Goal: Task Accomplishment & Management: Use online tool/utility

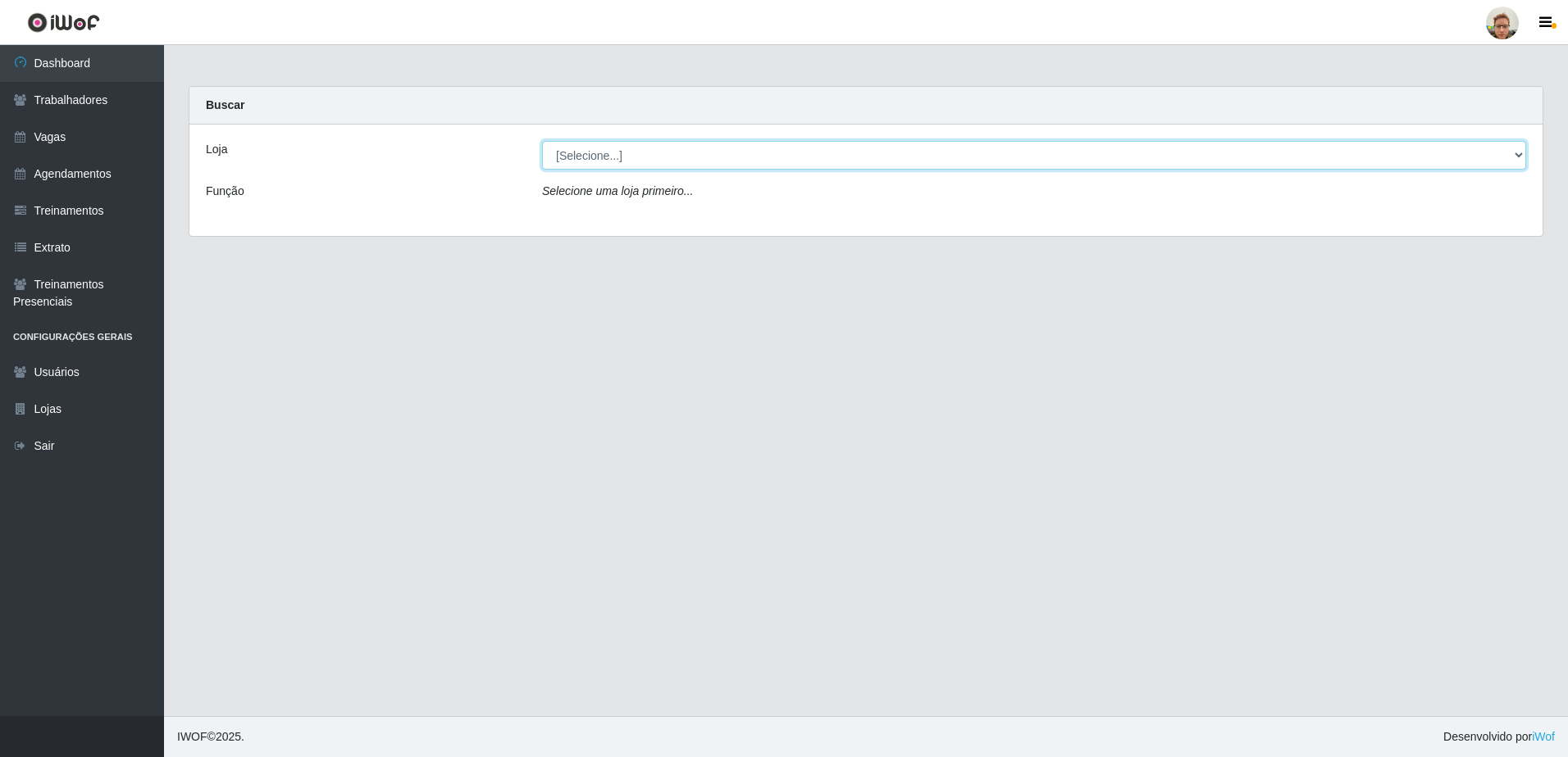
click at [577, 153] on select "[Selecione...] [GEOGRAPHIC_DATA]" at bounding box center [1034, 155] width 984 height 29
select select "168"
click at [542, 141] on select "[Selecione...] [GEOGRAPHIC_DATA]" at bounding box center [1034, 155] width 984 height 29
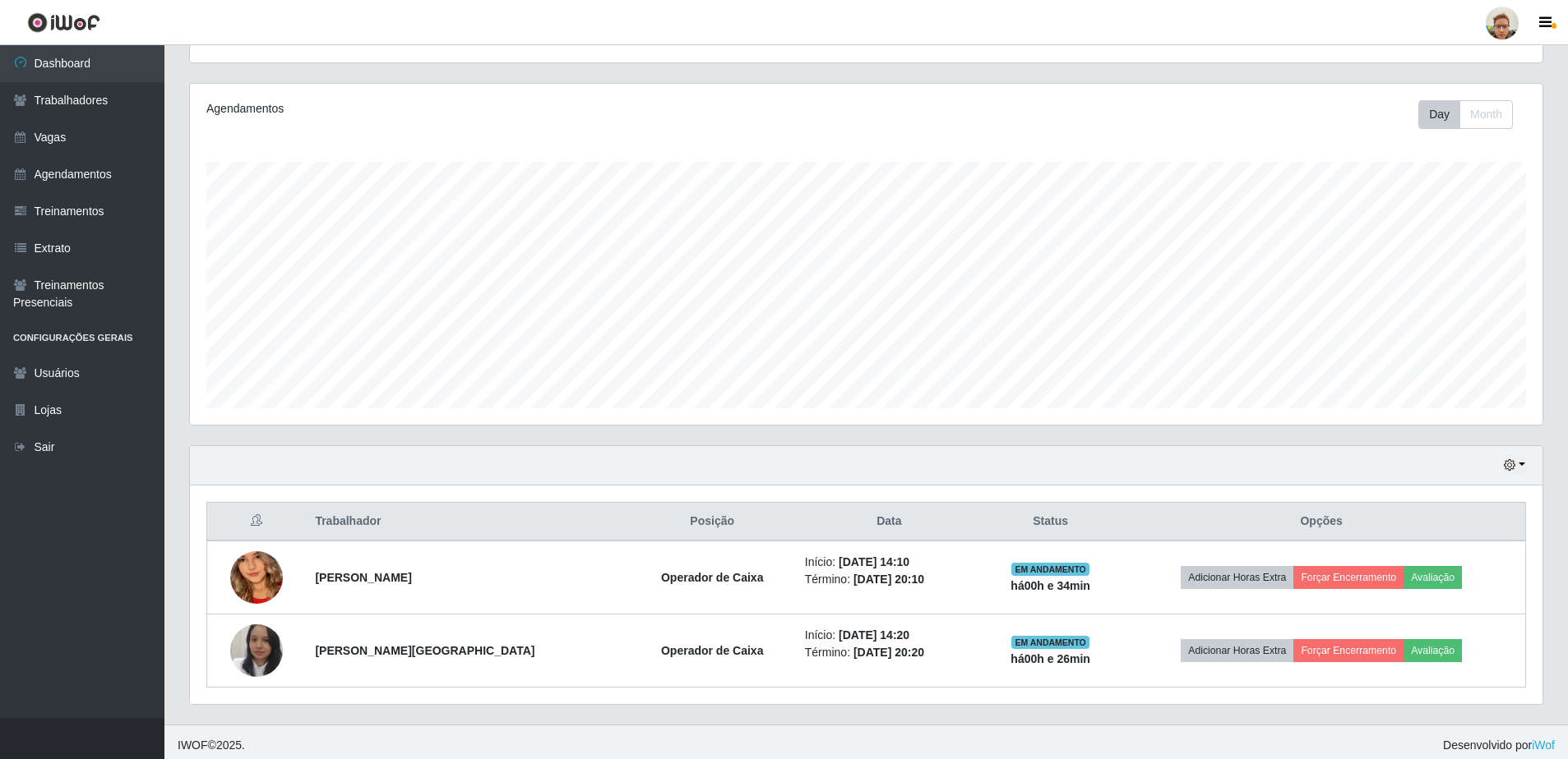
scroll to position [185, 0]
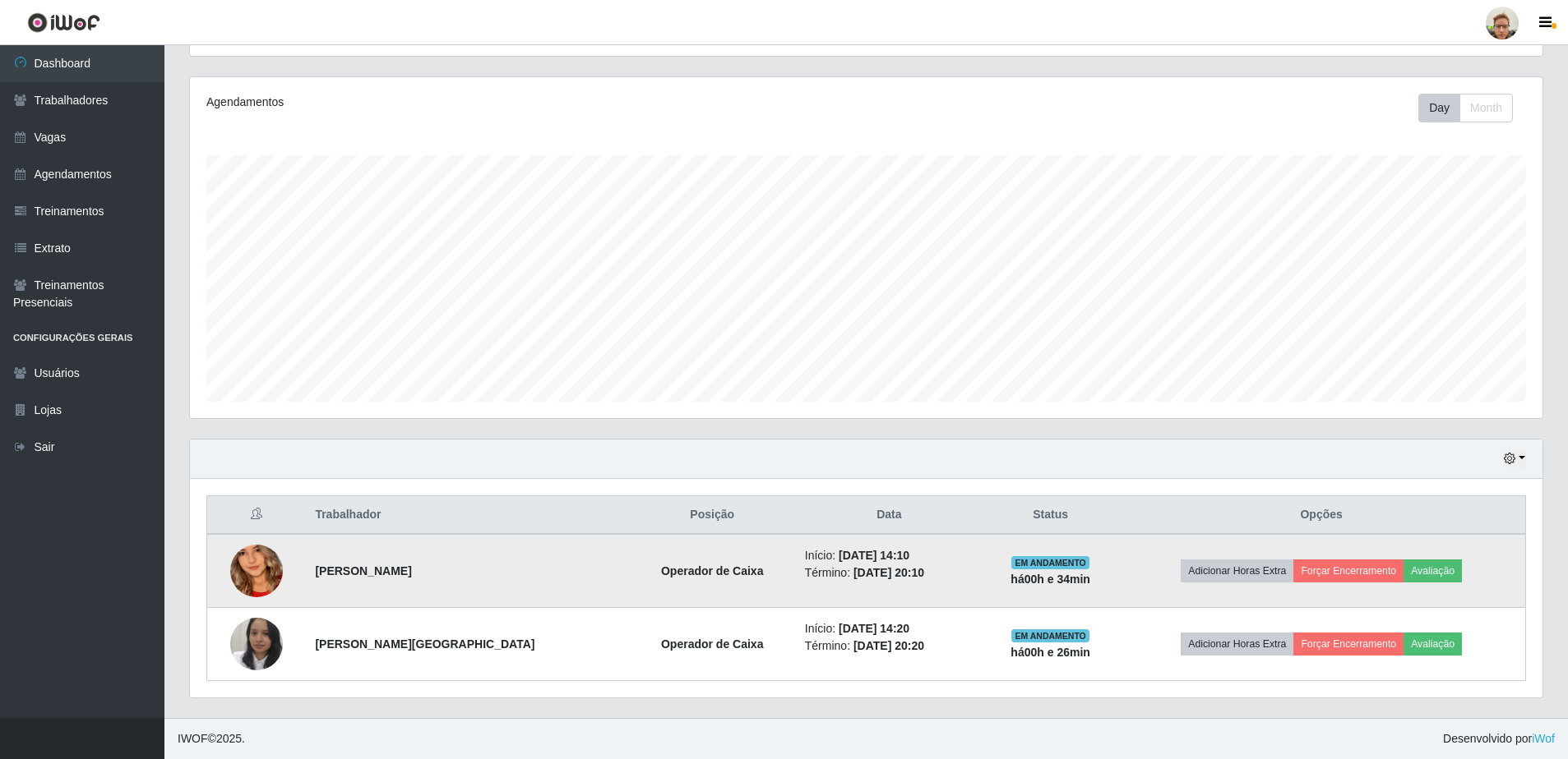
click at [240, 564] on img at bounding box center [256, 571] width 52 height 114
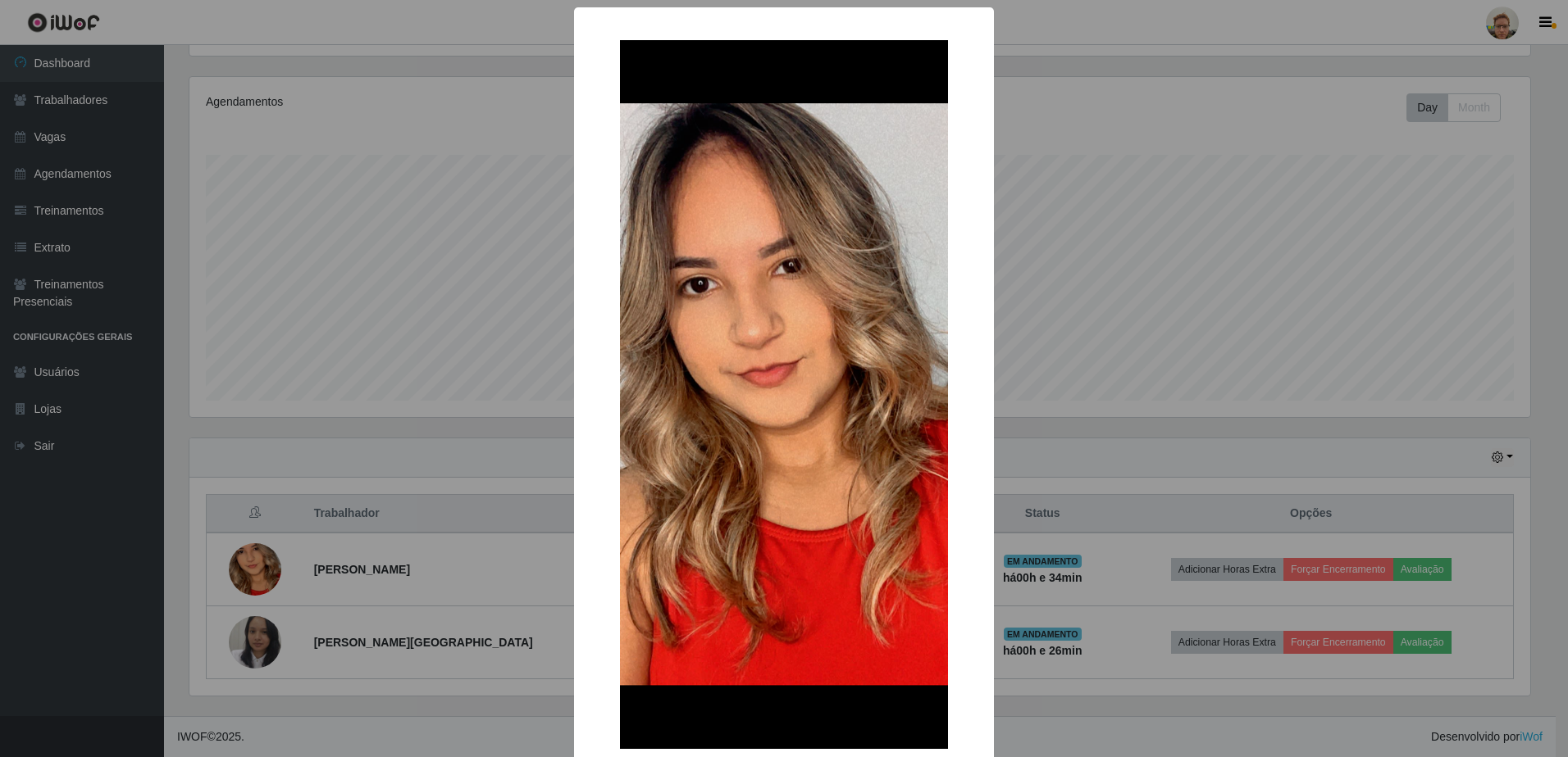
click at [324, 606] on div "× OK Cancel" at bounding box center [784, 378] width 1568 height 757
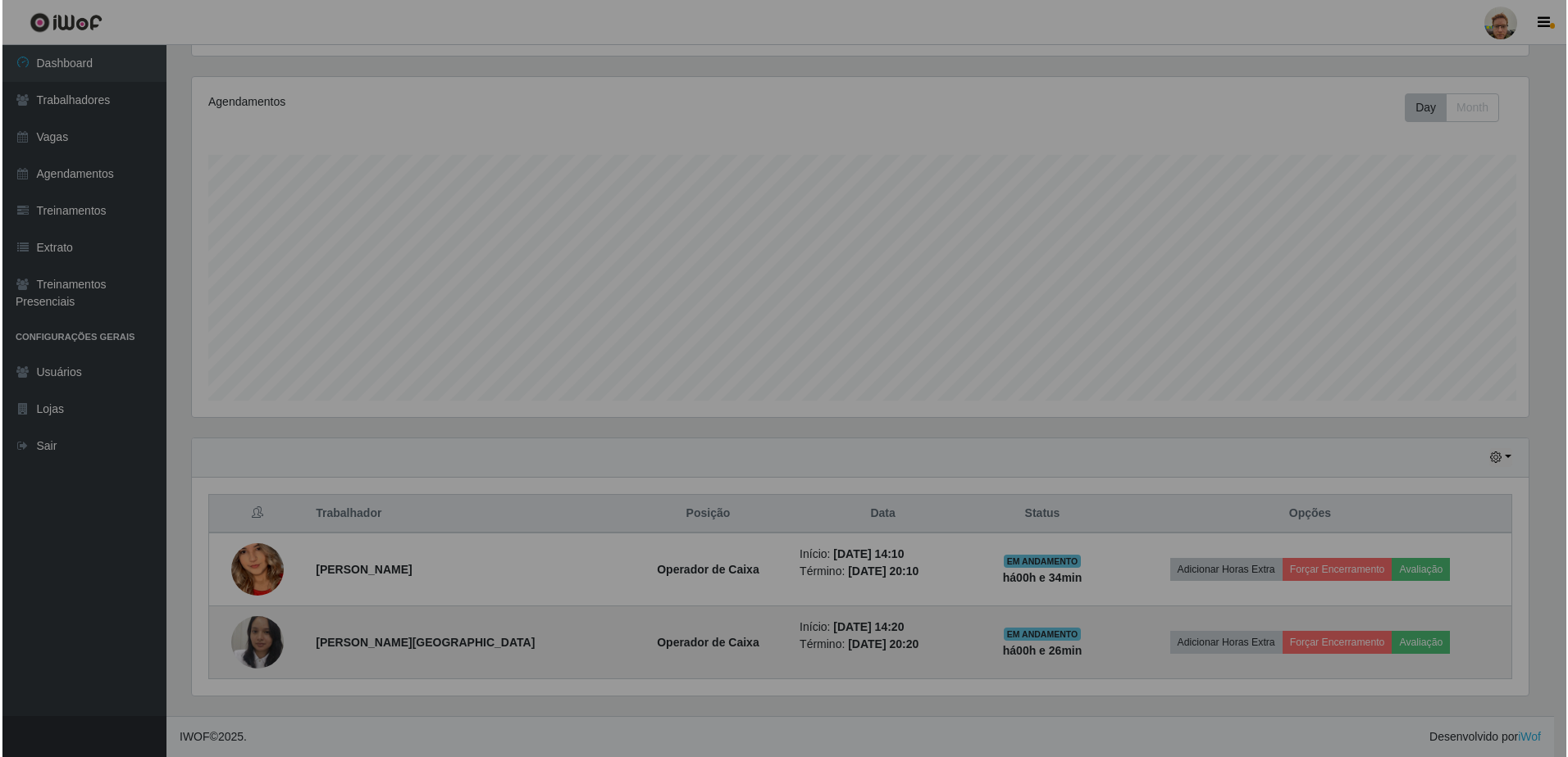
scroll to position [340, 1349]
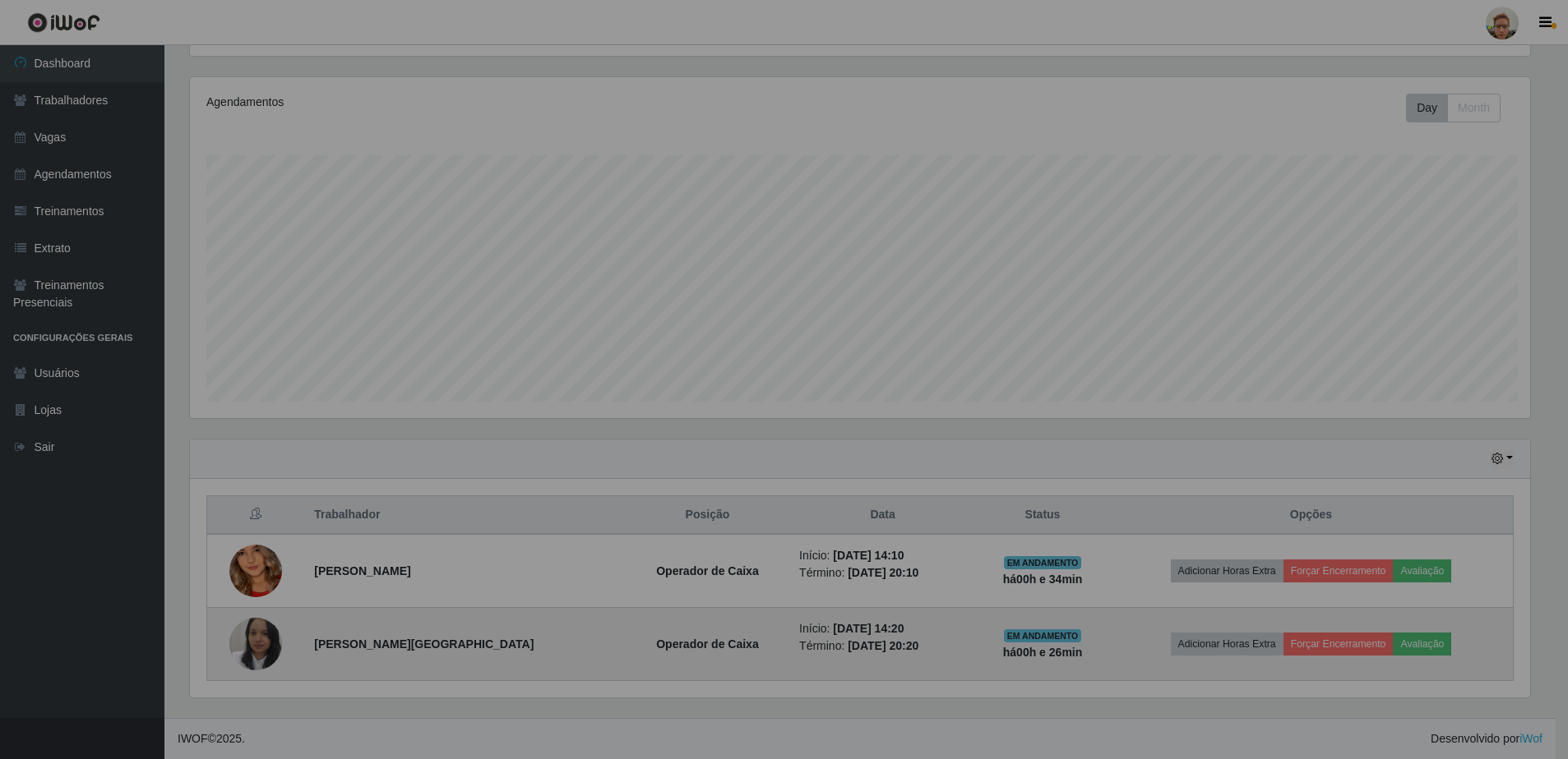
click at [257, 663] on img at bounding box center [255, 644] width 52 height 66
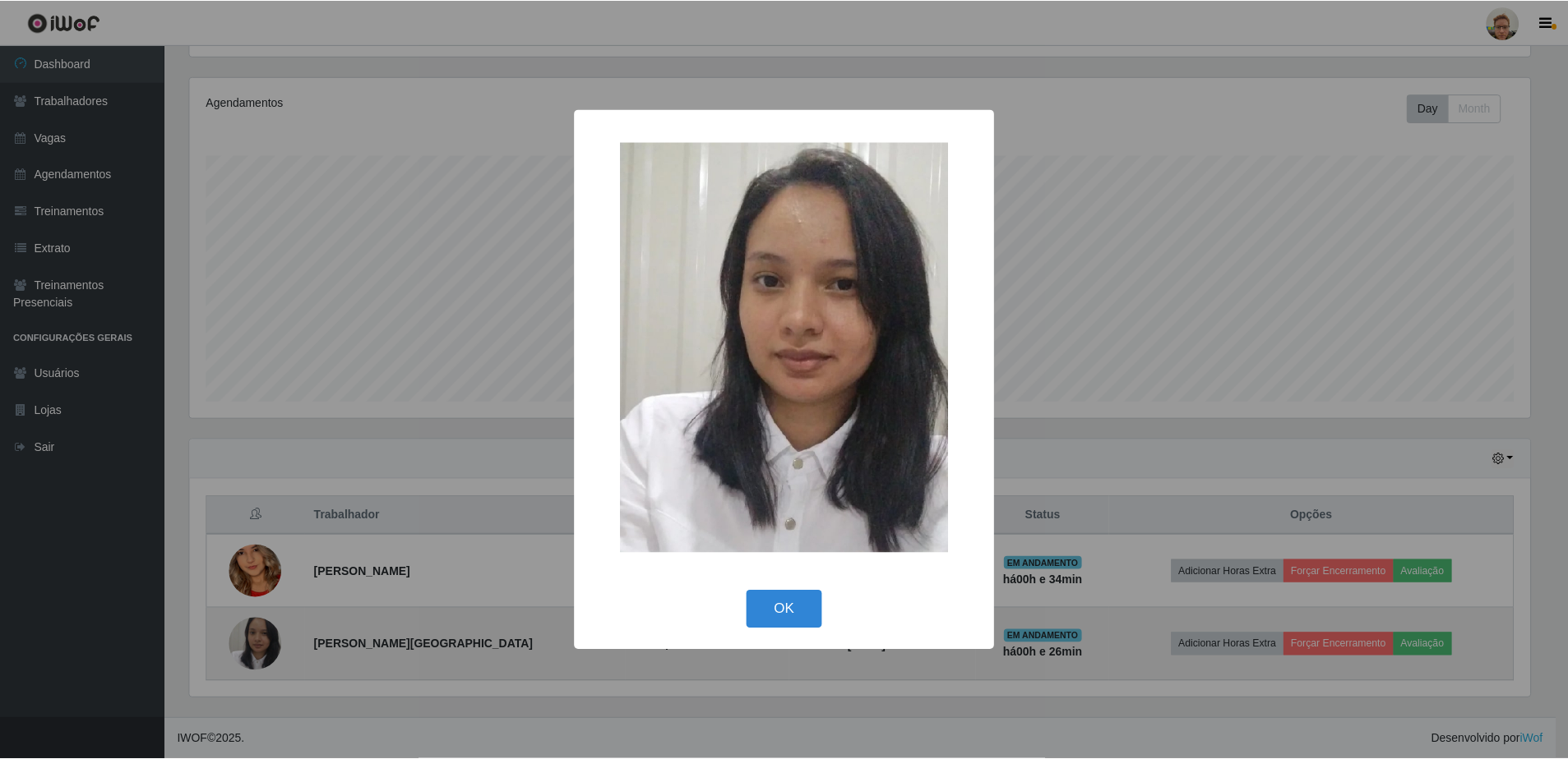
scroll to position [341, 1344]
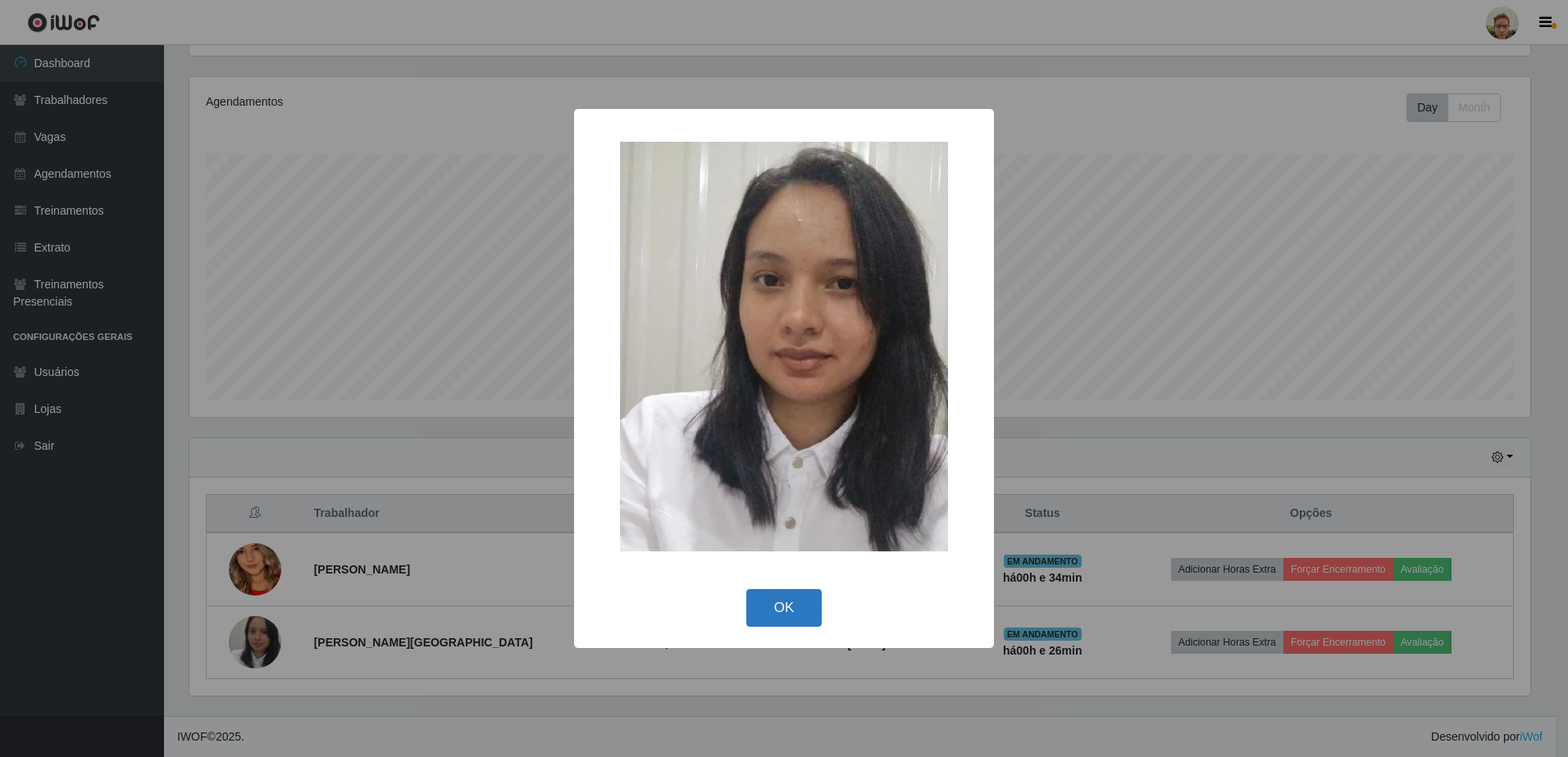
click at [792, 615] on button "OK" at bounding box center [785, 609] width 76 height 38
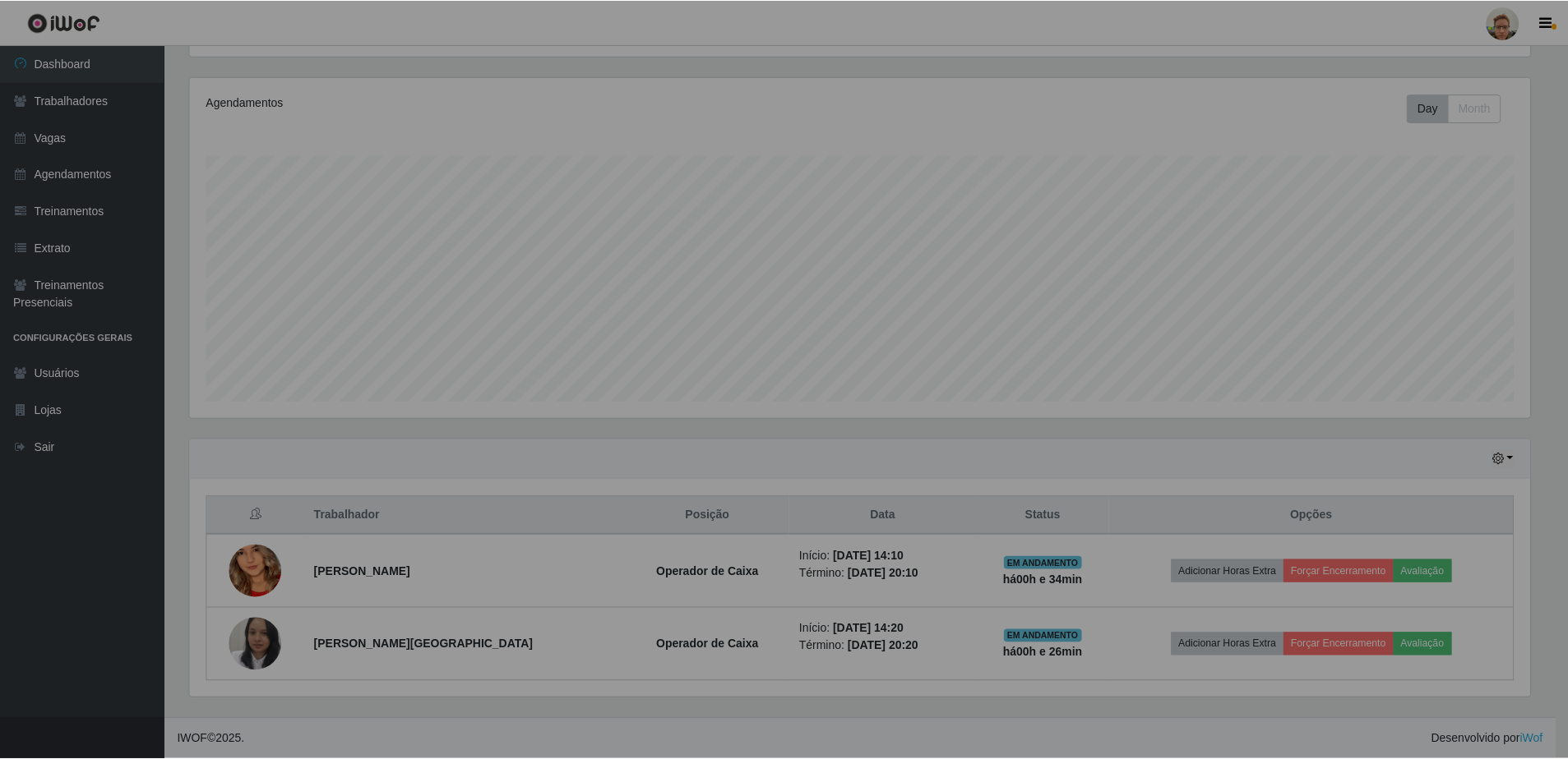
scroll to position [341, 1353]
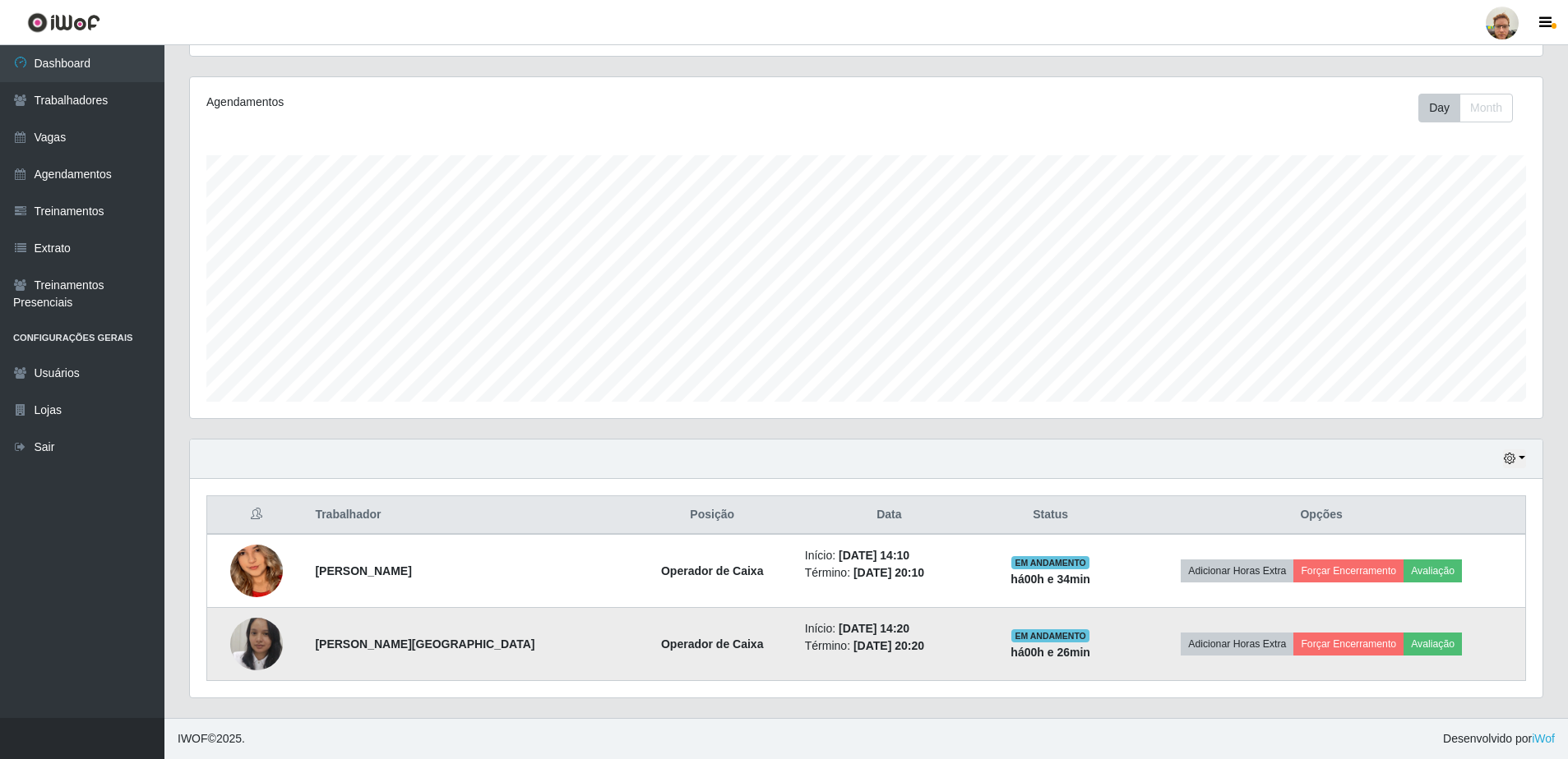
click at [324, 649] on strong "[PERSON_NAME][GEOGRAPHIC_DATA]" at bounding box center [425, 644] width 220 height 13
copy strong "[PERSON_NAME]"
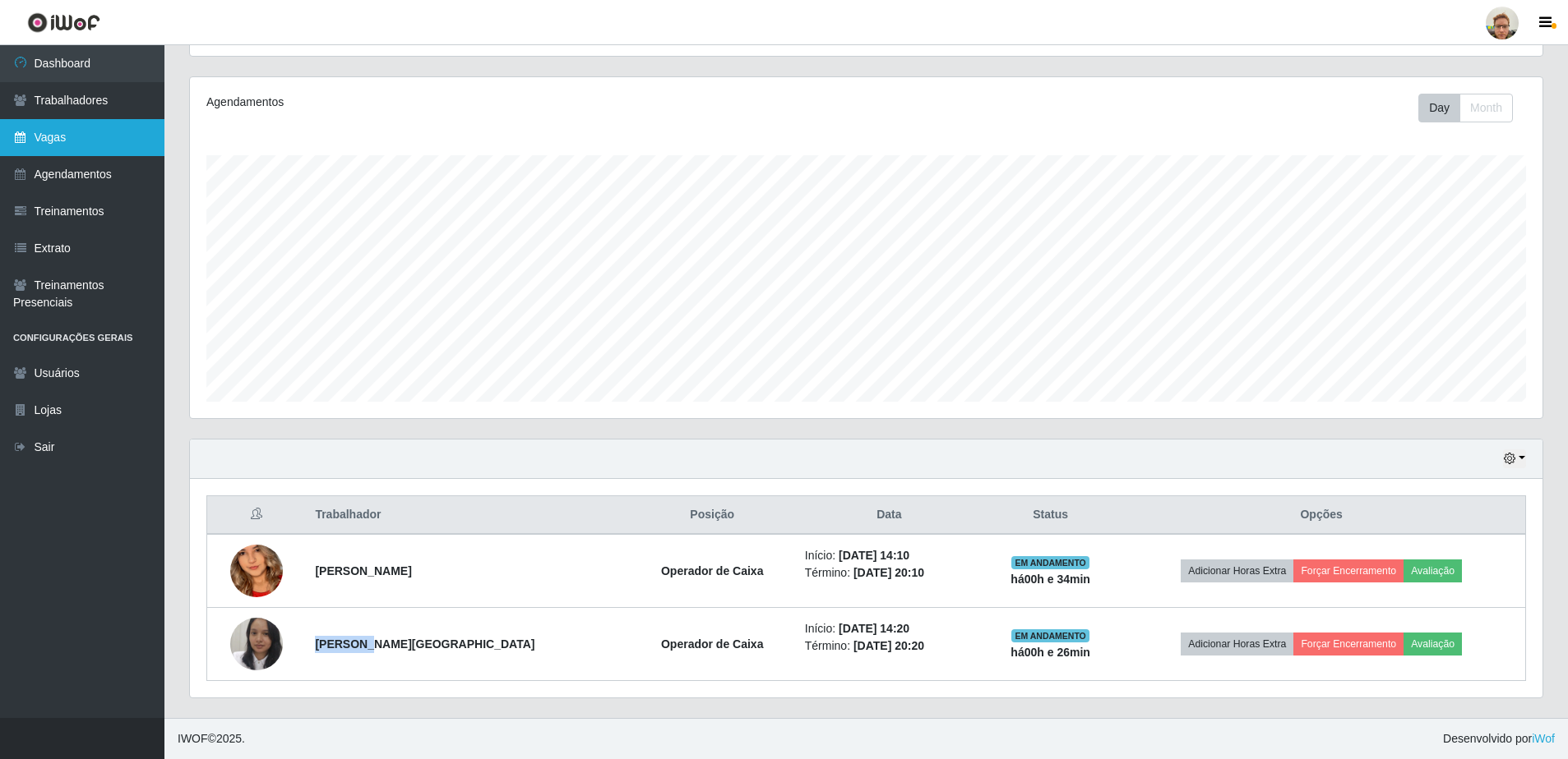
click at [104, 137] on link "Vagas" at bounding box center [82, 137] width 165 height 37
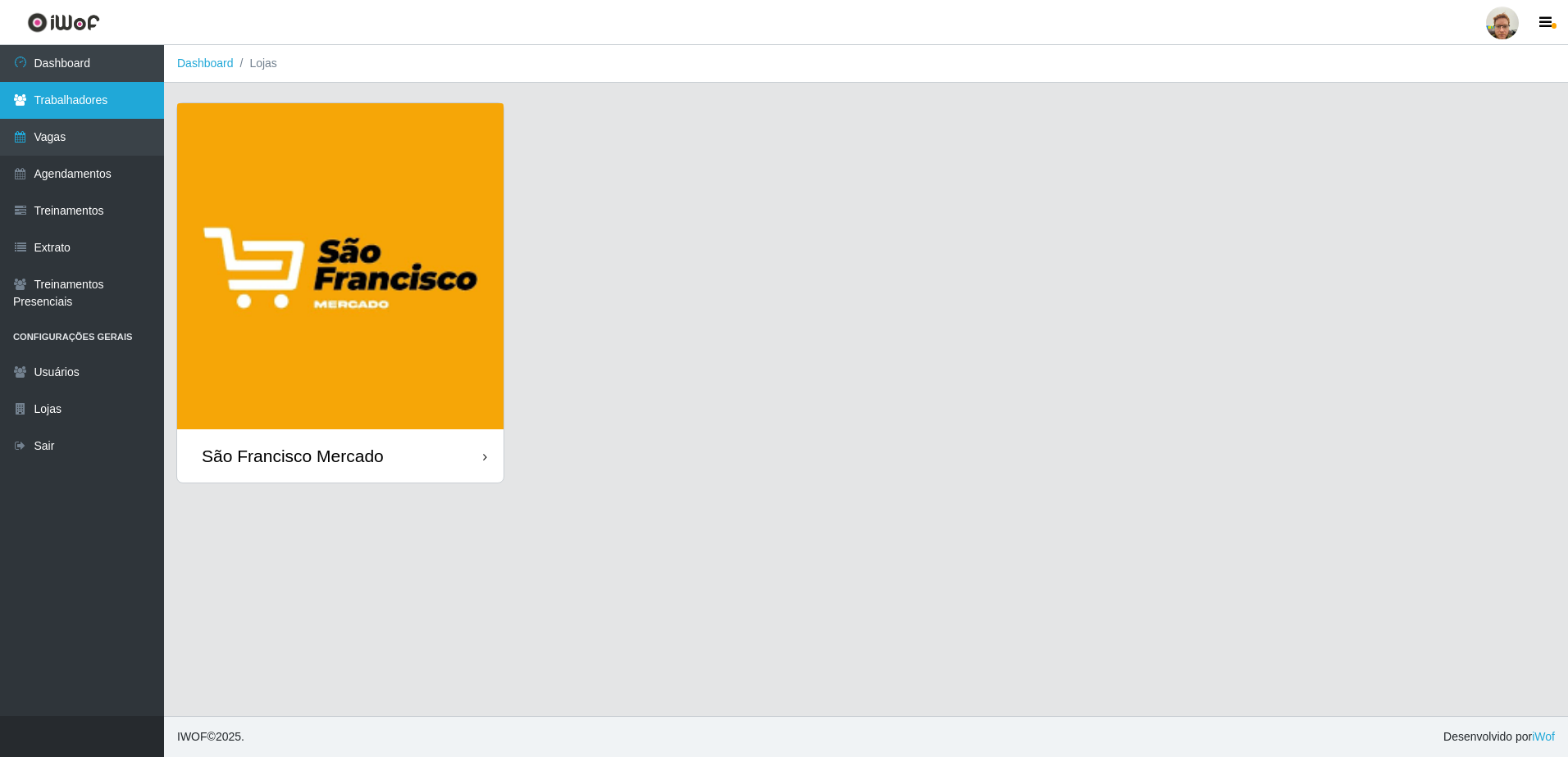
click at [99, 104] on link "Trabalhadores" at bounding box center [82, 100] width 164 height 36
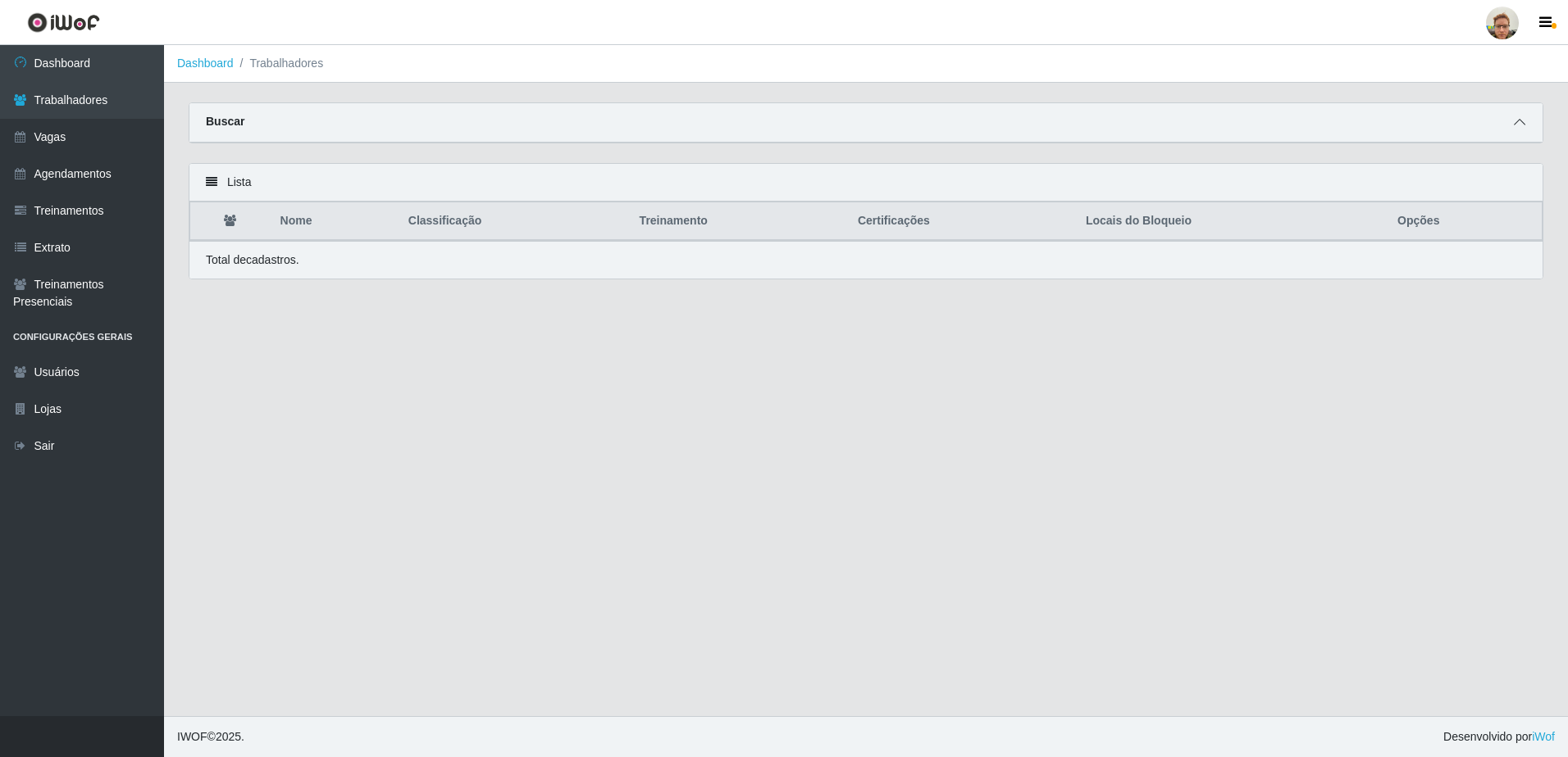
click at [1512, 122] on span at bounding box center [1520, 122] width 20 height 19
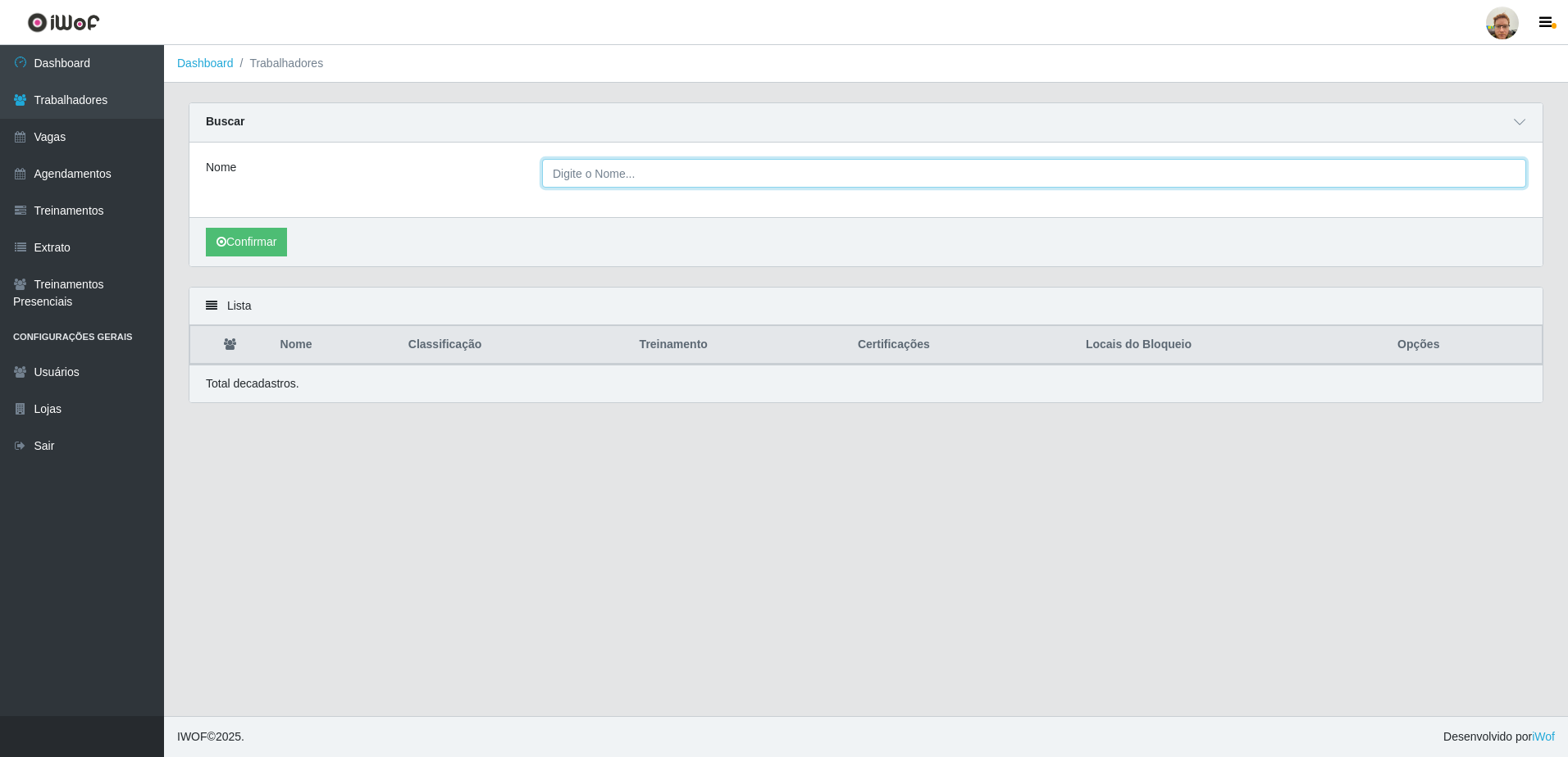
click at [759, 183] on input "Nome" at bounding box center [1034, 173] width 984 height 29
paste input "[PERSON_NAME]"
type input "[PERSON_NAME]"
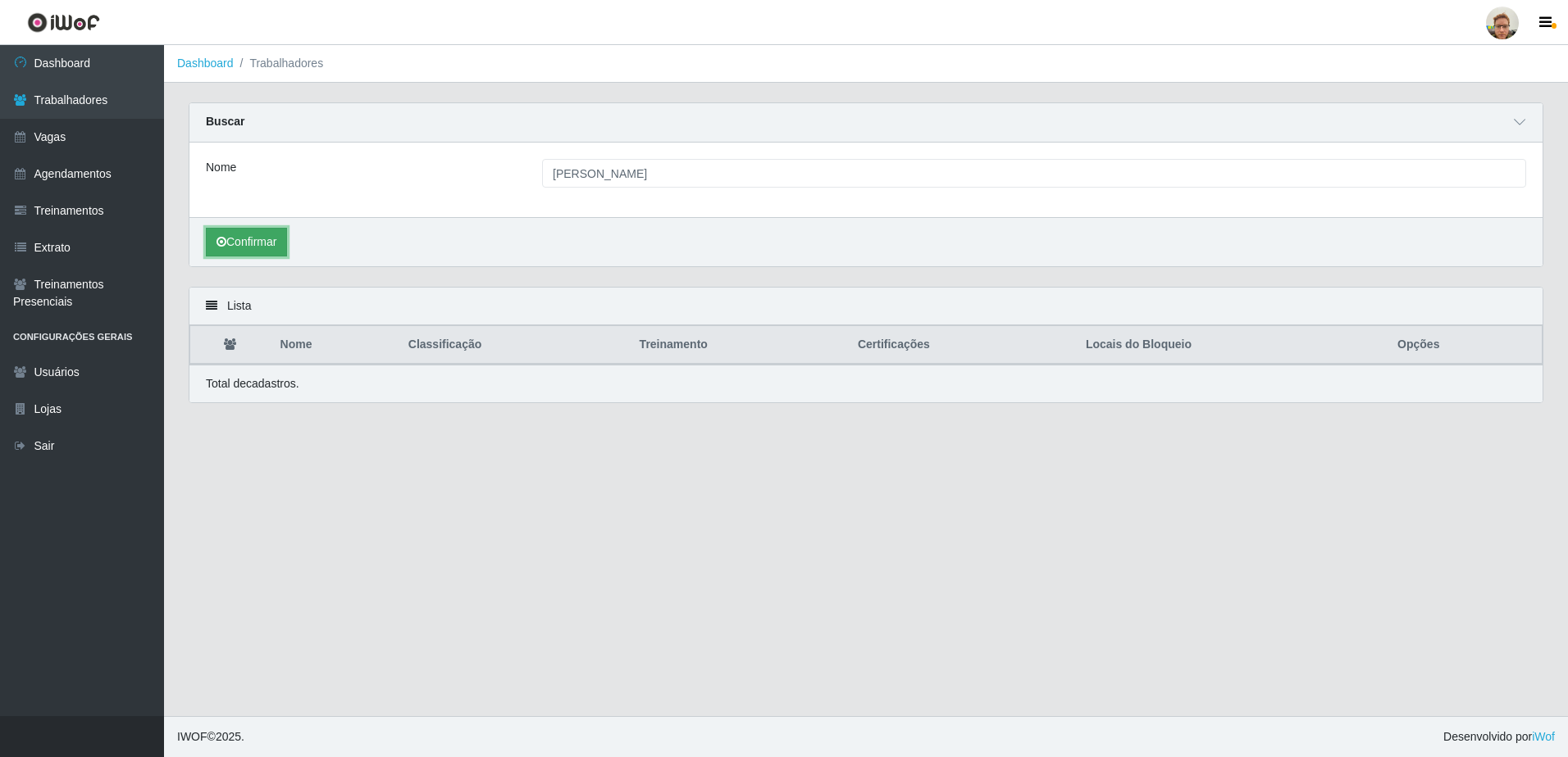
click at [209, 249] on button "Confirmar" at bounding box center [246, 242] width 81 height 29
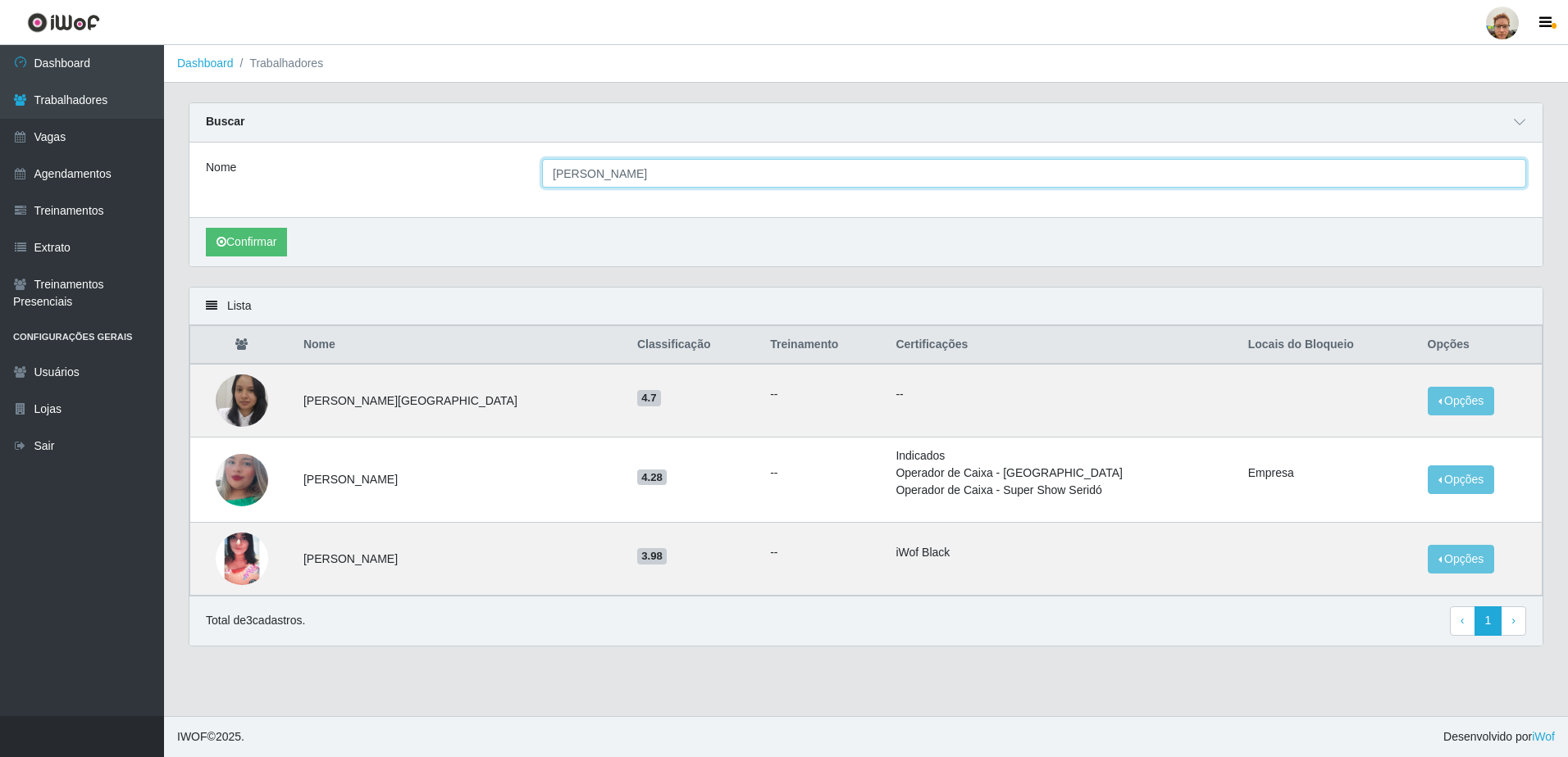
click at [683, 177] on input "[PERSON_NAME]" at bounding box center [1034, 173] width 984 height 29
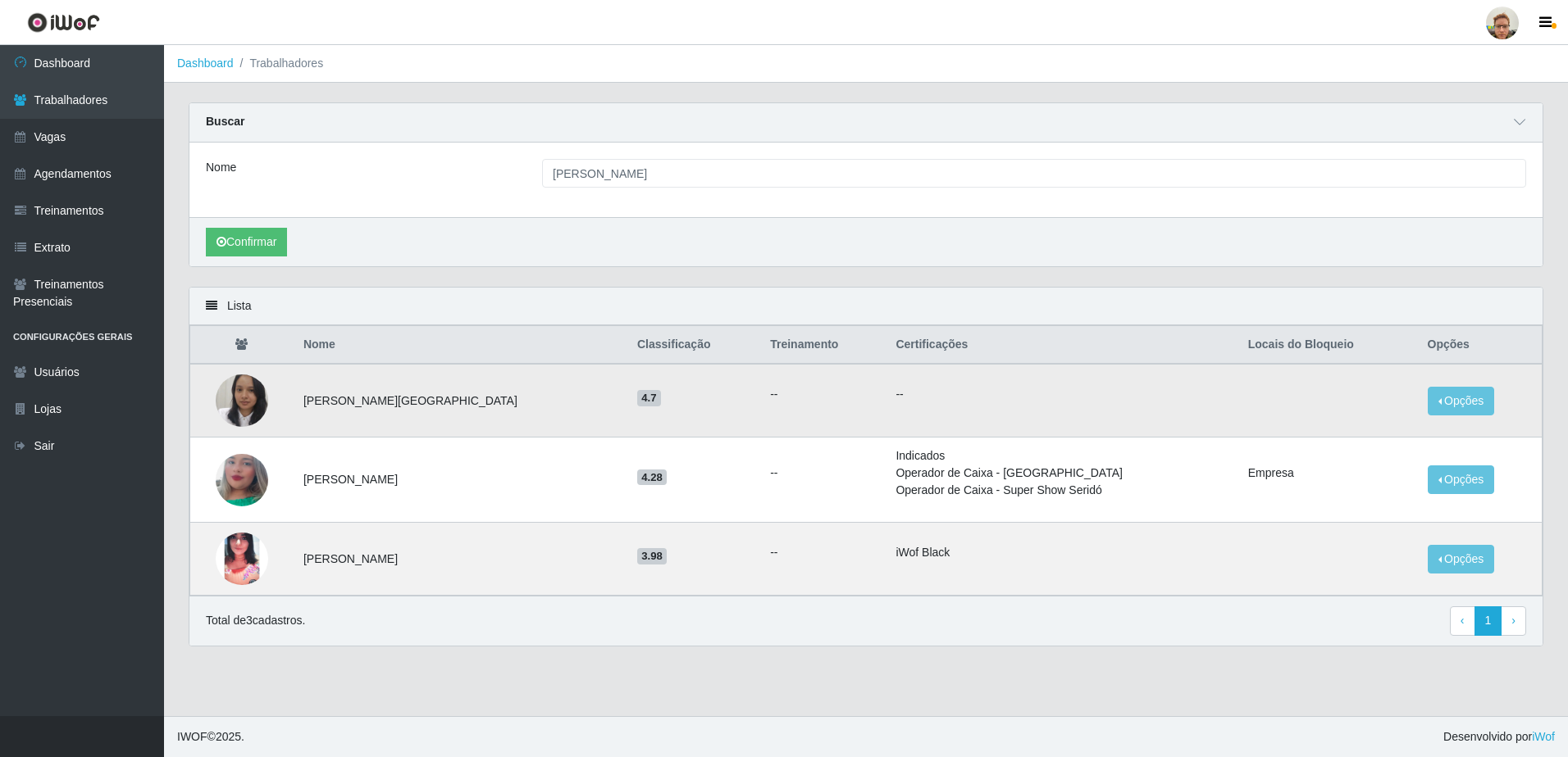
click at [392, 409] on td "[PERSON_NAME][GEOGRAPHIC_DATA]" at bounding box center [460, 400] width 334 height 74
drag, startPoint x: 392, startPoint y: 409, endPoint x: 380, endPoint y: 390, distance: 22.5
drag, startPoint x: 380, startPoint y: 390, endPoint x: 94, endPoint y: 151, distance: 372.7
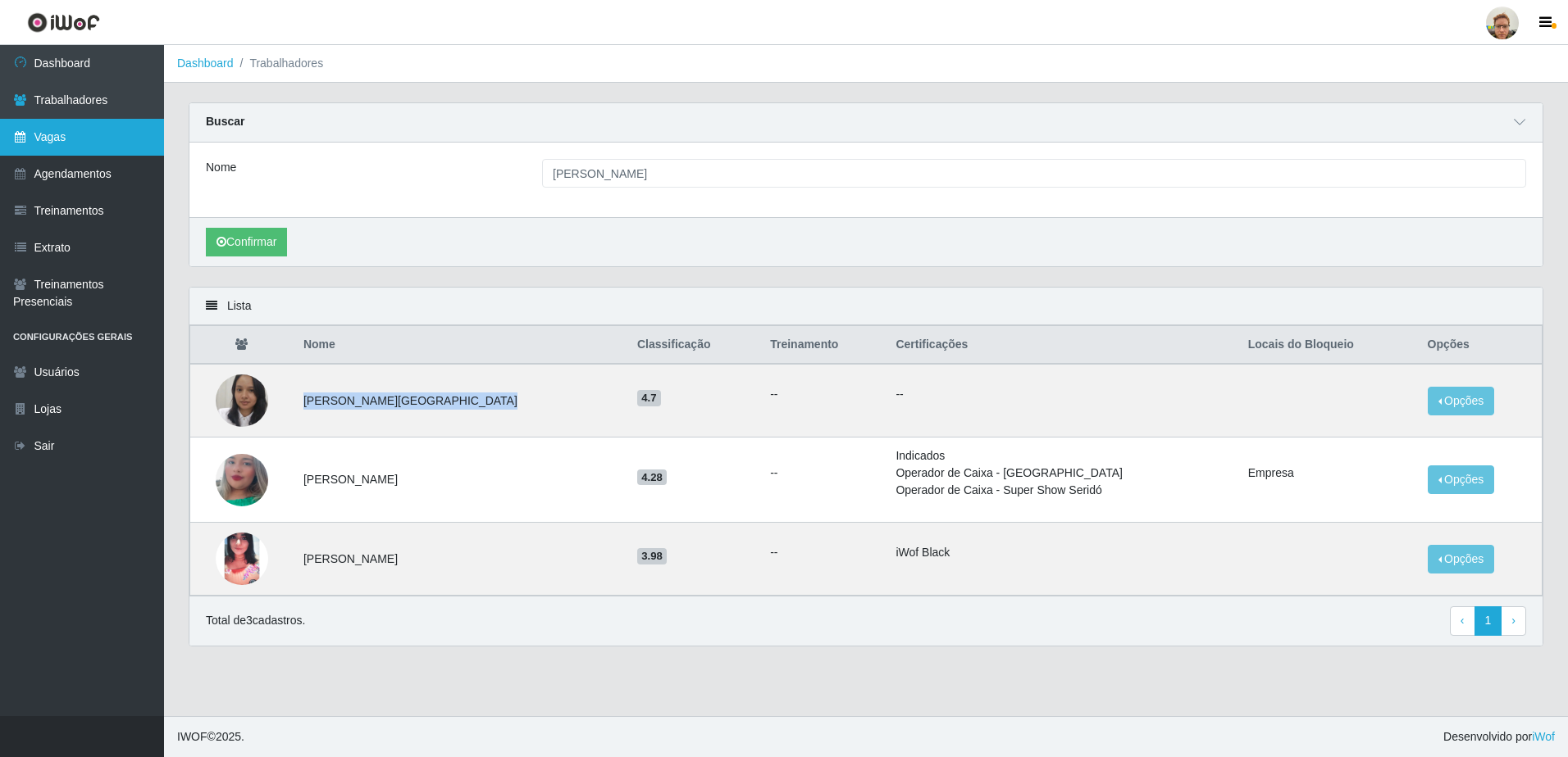
click at [95, 150] on link "Vagas" at bounding box center [82, 137] width 164 height 36
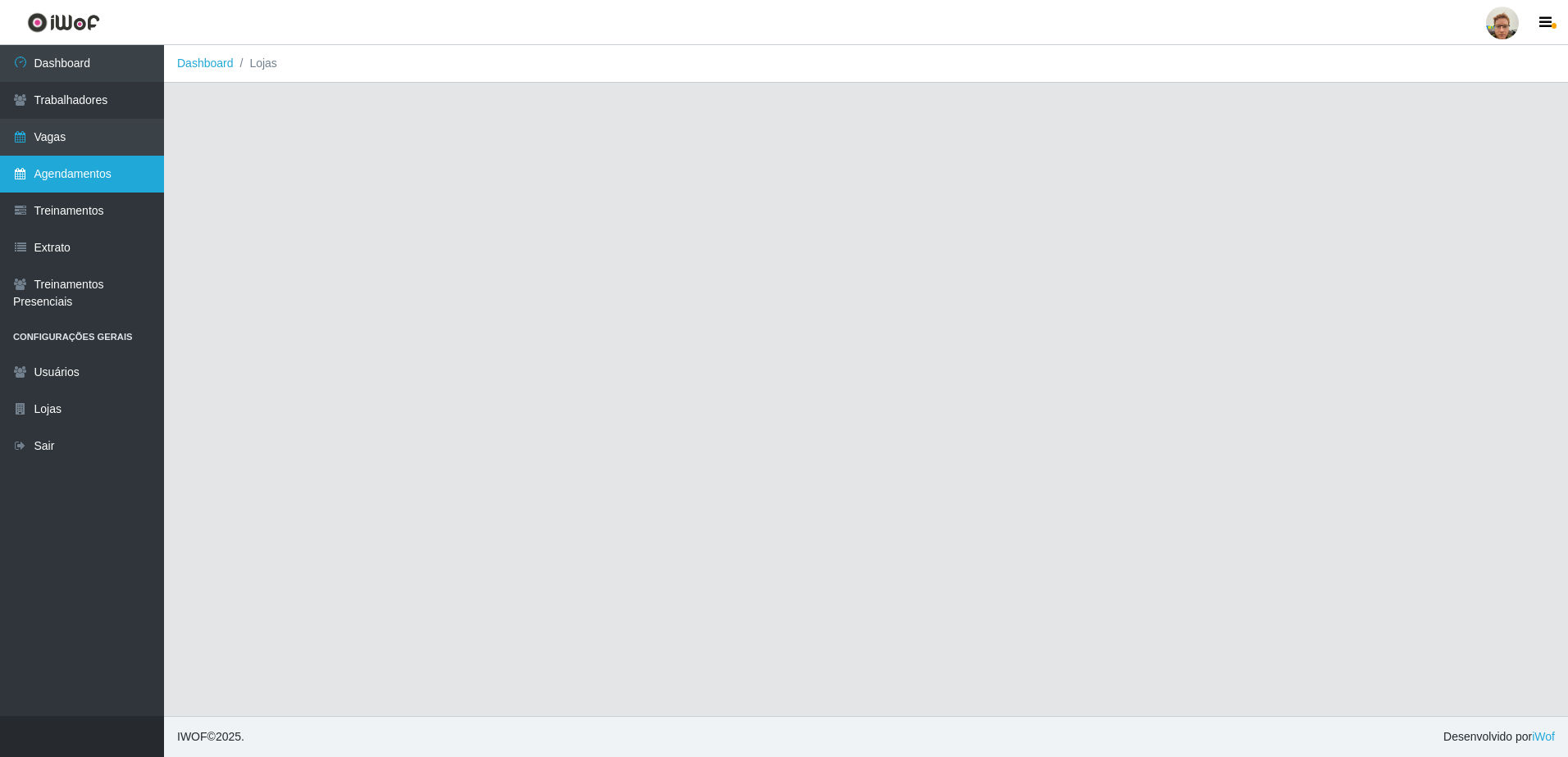
click at [75, 177] on link "Agendamentos" at bounding box center [82, 174] width 164 height 36
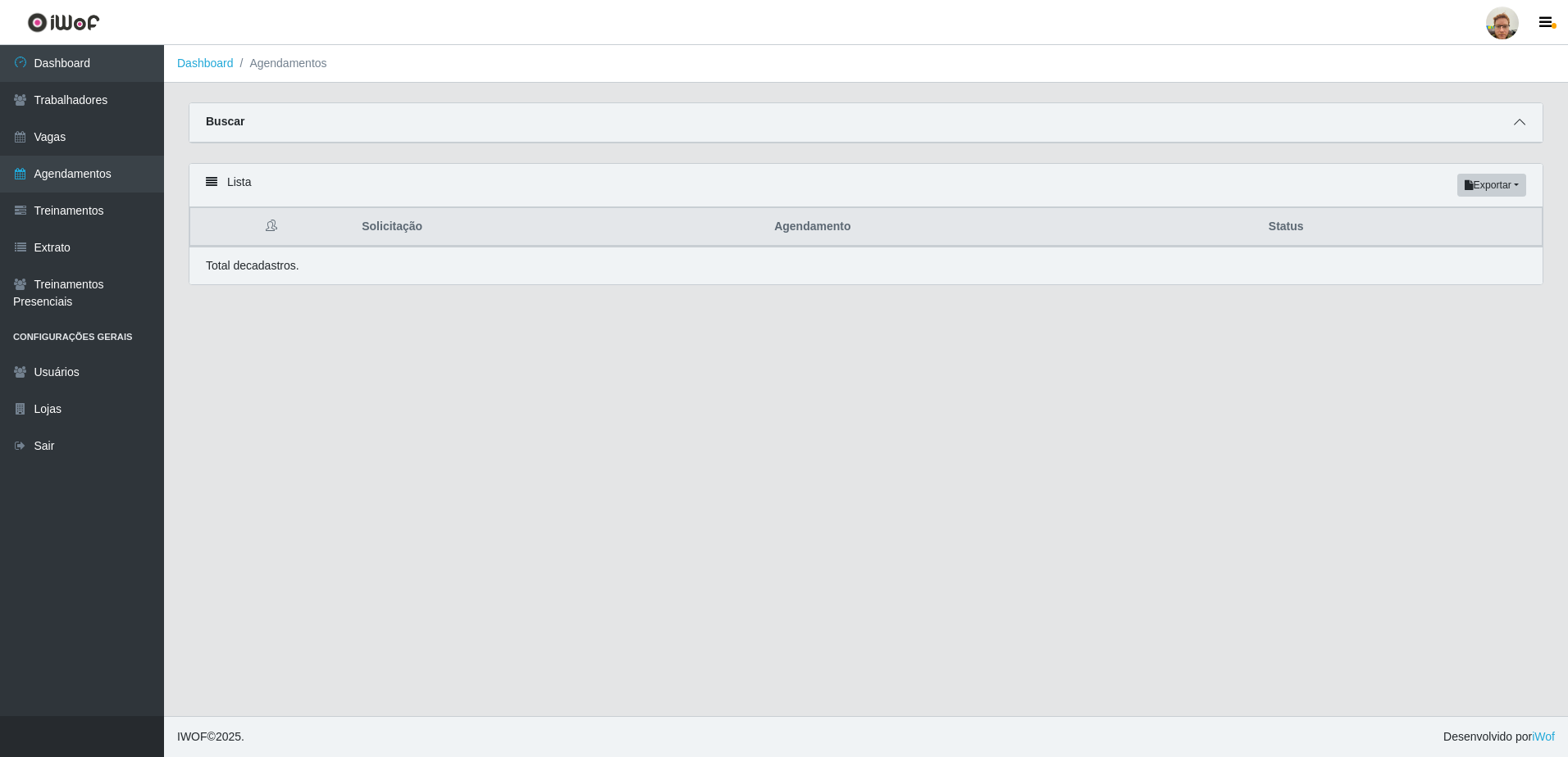
click at [1523, 114] on span at bounding box center [1520, 122] width 20 height 19
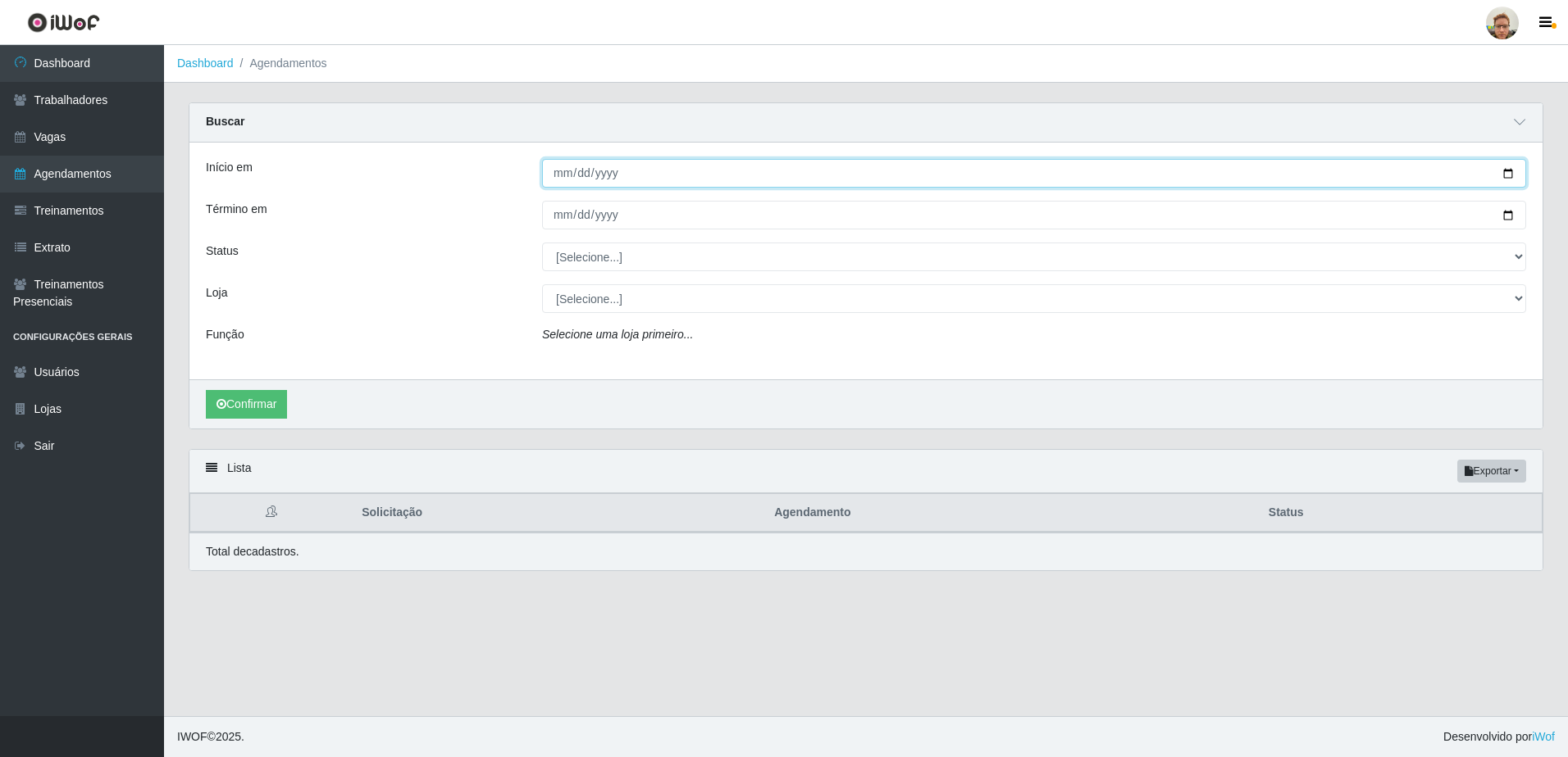
click at [1507, 173] on input "Início em" at bounding box center [1034, 173] width 984 height 29
type input "[DATE]"
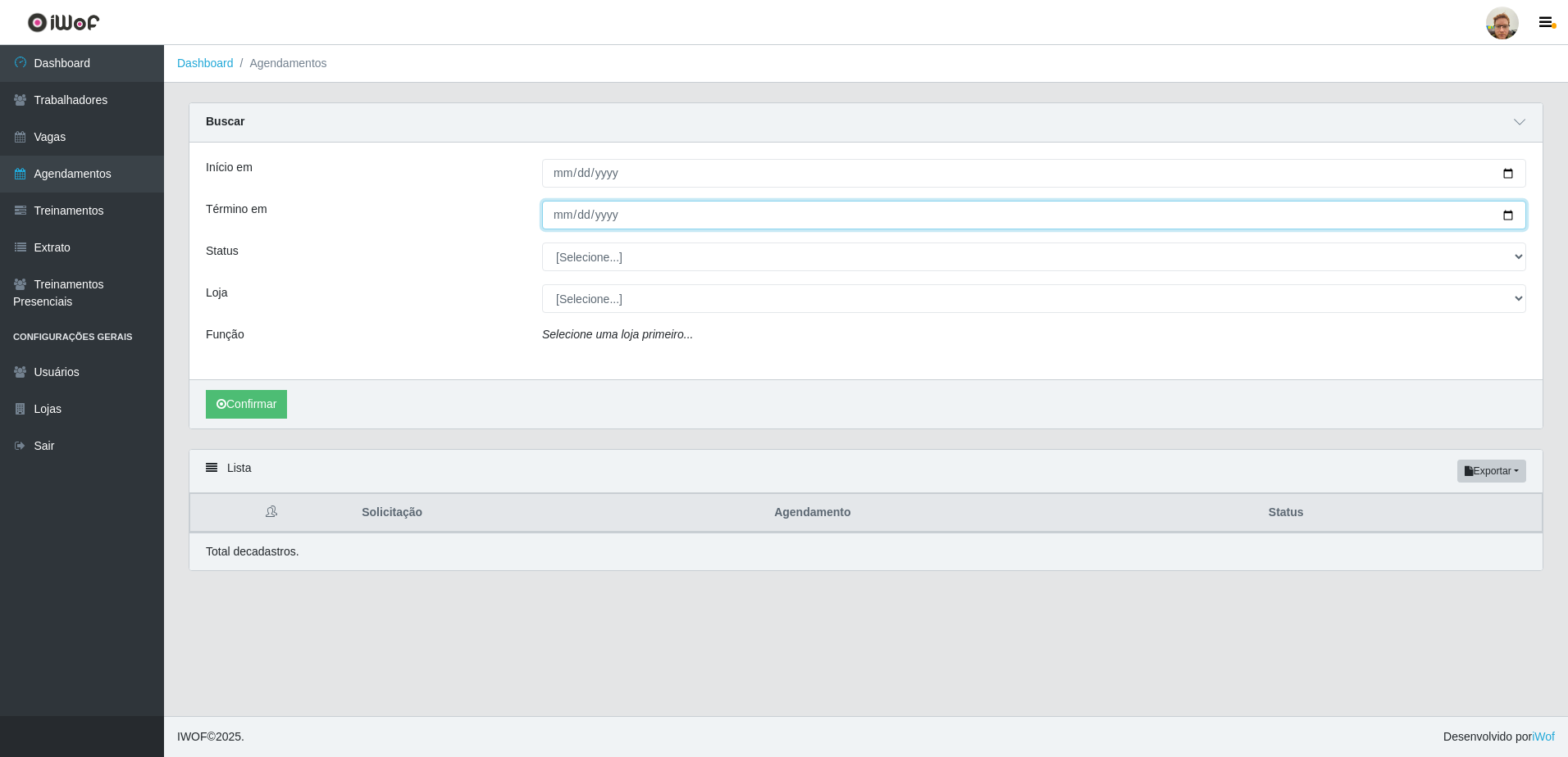
click at [1510, 219] on input "Término em" at bounding box center [1034, 215] width 984 height 29
type input "[DATE]"
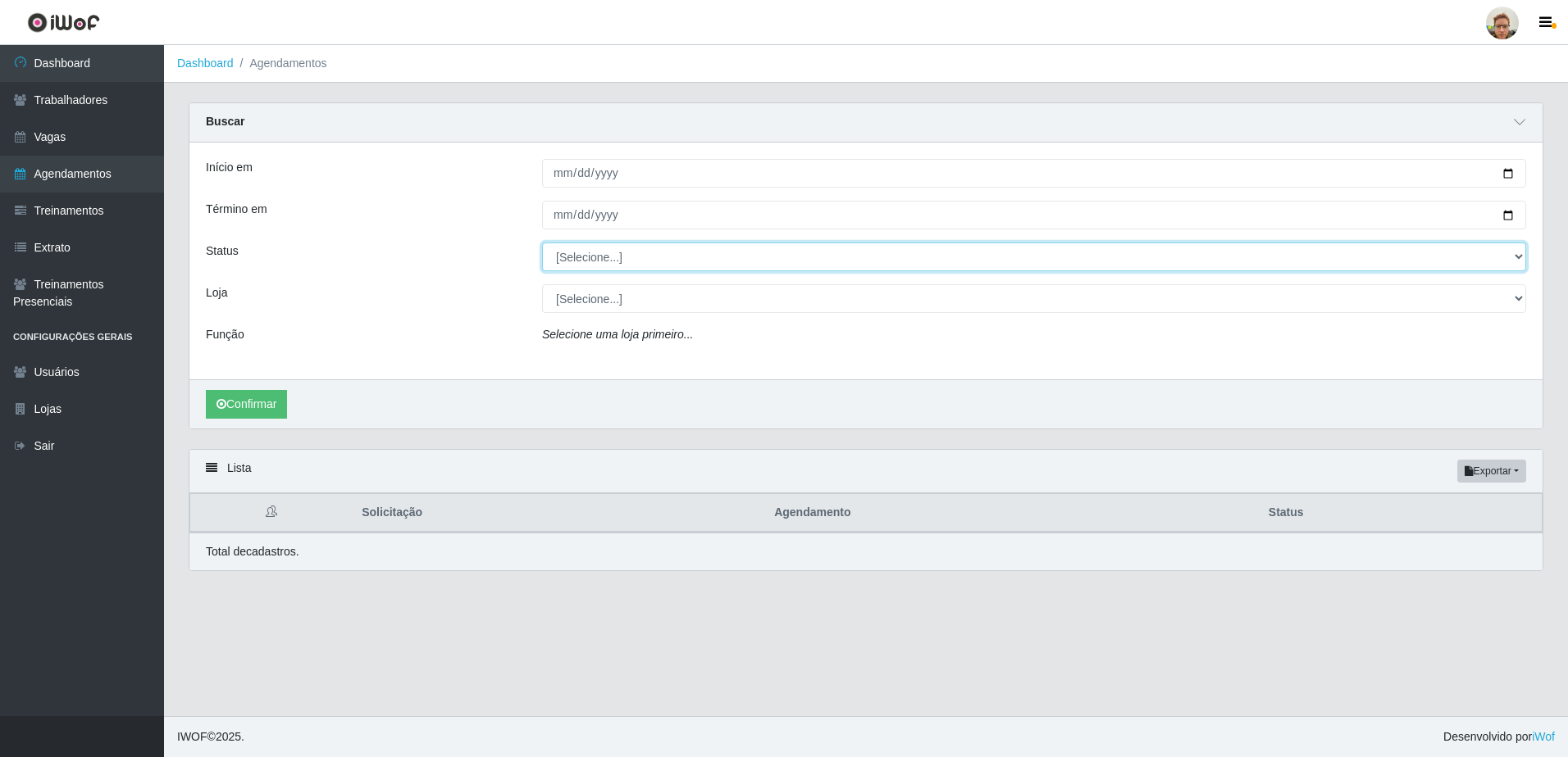
click at [587, 251] on select "[Selecione...] AGENDADO AGUARDANDO LIBERAR EM ANDAMENTO EM REVISÃO FINALIZADO C…" at bounding box center [1034, 257] width 984 height 29
select select "FINALIZADO"
click at [542, 244] on select "[Selecione...] AGENDADO AGUARDANDO LIBERAR EM ANDAMENTO EM REVISÃO FINALIZADO C…" at bounding box center [1034, 257] width 984 height 29
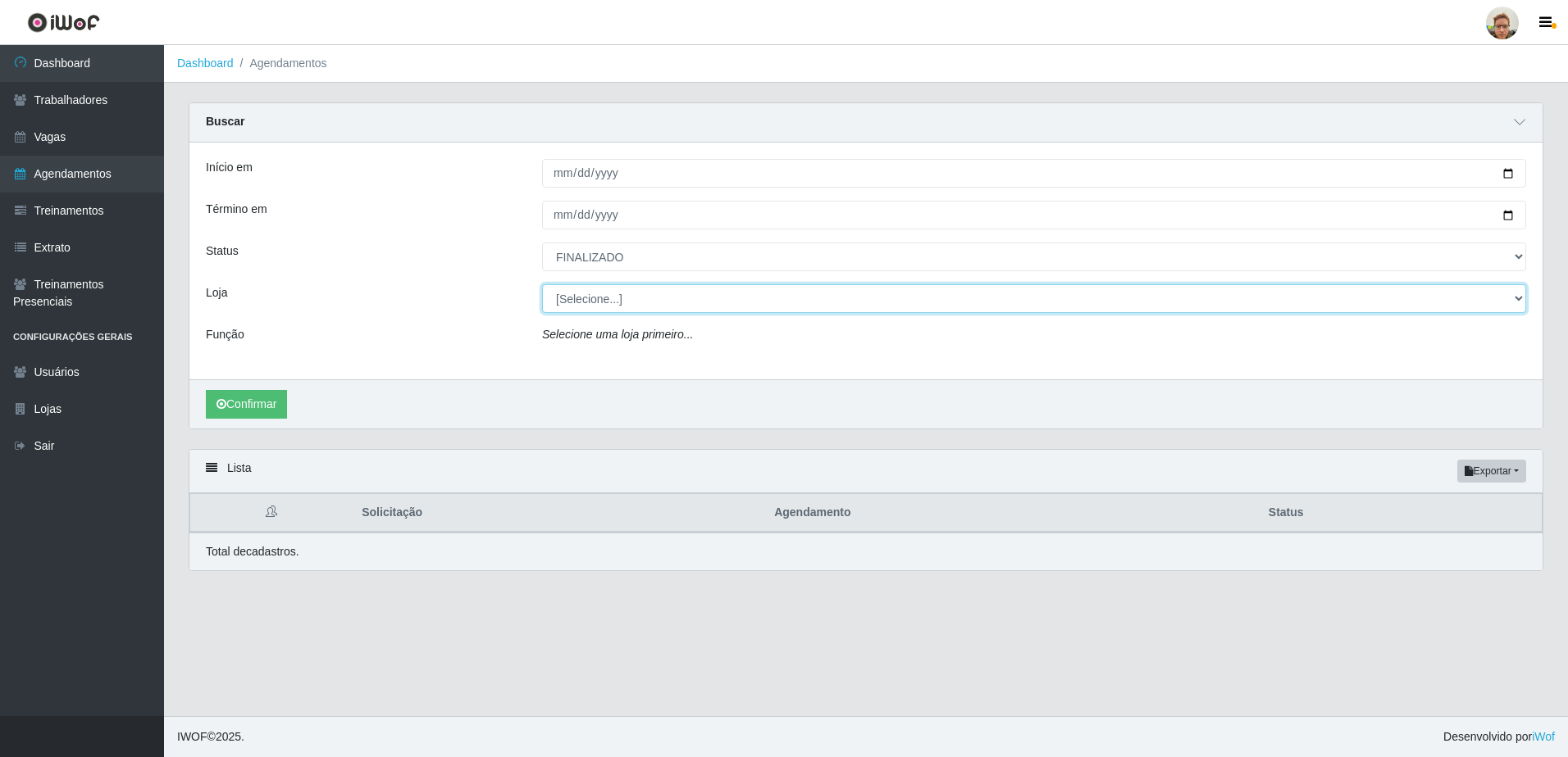
click at [581, 294] on select "[Selecione...] [GEOGRAPHIC_DATA]" at bounding box center [1034, 298] width 984 height 29
select select "168"
click at [542, 285] on select "[Selecione...] [GEOGRAPHIC_DATA]" at bounding box center [1034, 298] width 984 height 29
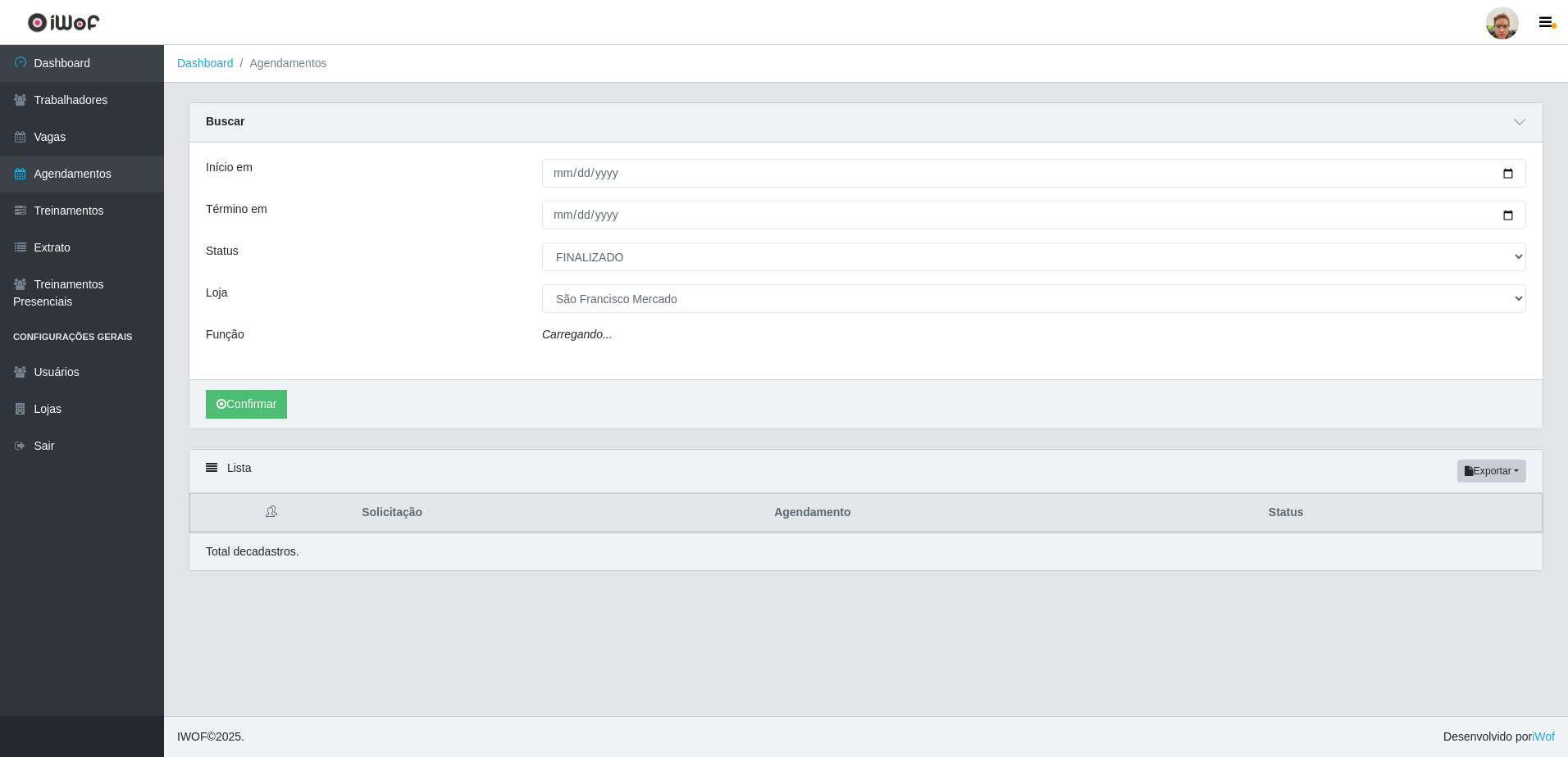
click at [222, 425] on div "Confirmar" at bounding box center [865, 404] width 1353 height 49
click at [240, 407] on button "Confirmar" at bounding box center [246, 409] width 81 height 29
click at [252, 403] on button "Confirmar" at bounding box center [246, 409] width 81 height 29
click at [273, 412] on button "Confirmar" at bounding box center [246, 409] width 81 height 29
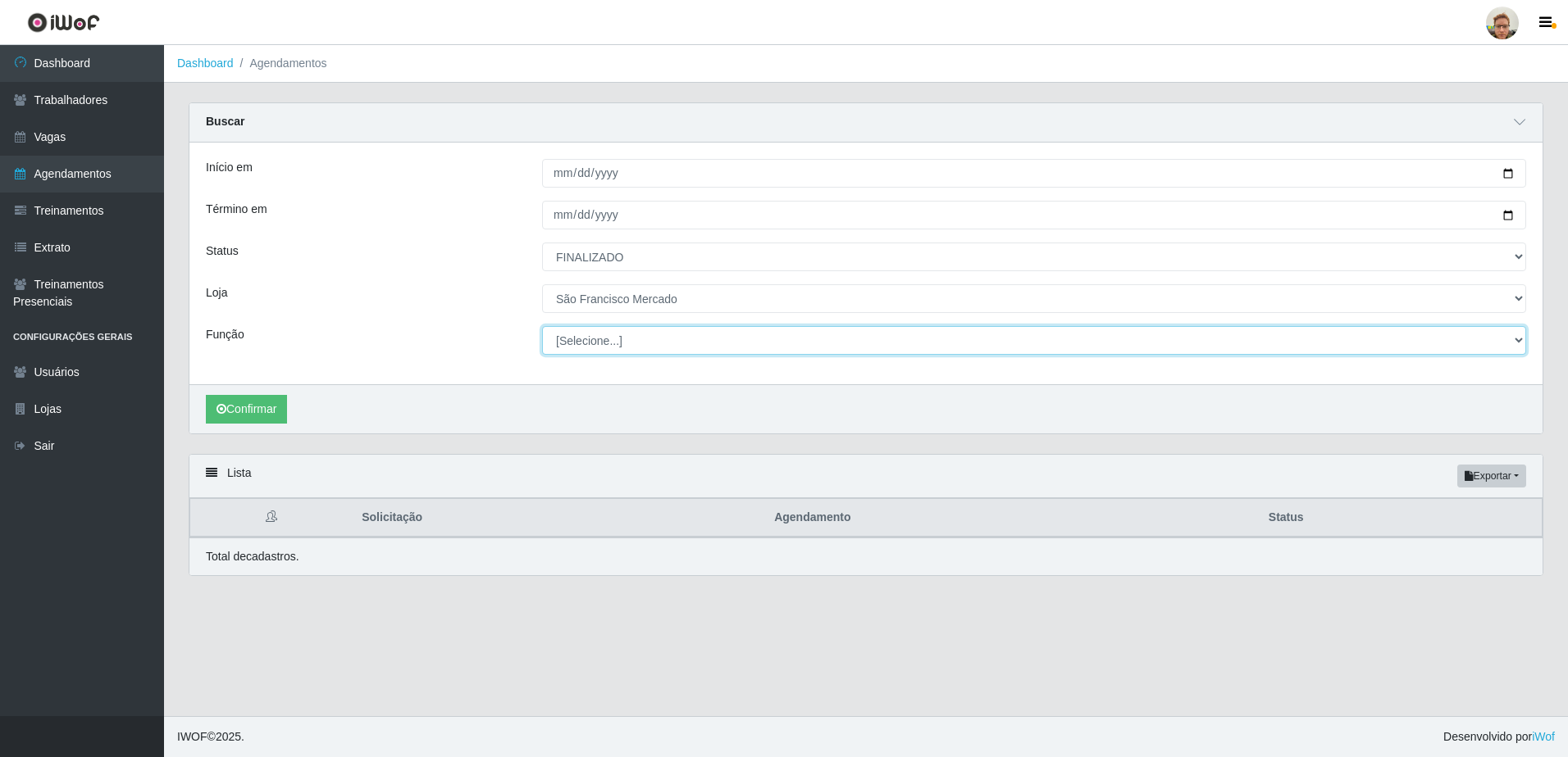
click at [584, 337] on select "[Selecione...] Balconista de Açougue [PERSON_NAME] de Açougue + Balconista de A…" at bounding box center [1034, 340] width 984 height 29
select select "22"
click at [542, 327] on select "[Selecione...] Balconista de Açougue [PERSON_NAME] de Açougue + Balconista de A…" at bounding box center [1034, 340] width 984 height 29
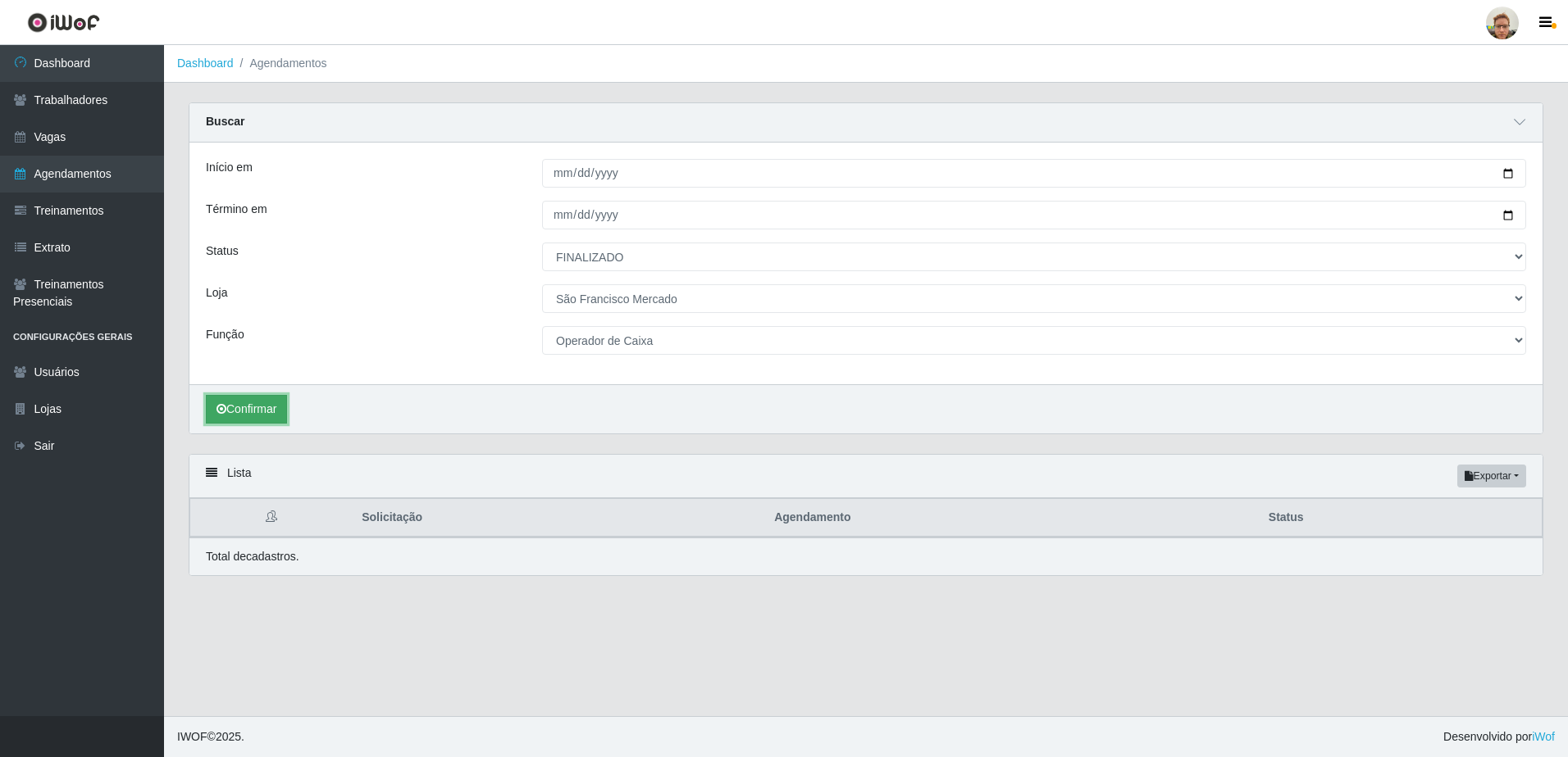
click at [226, 409] on button "Confirmar" at bounding box center [246, 409] width 81 height 29
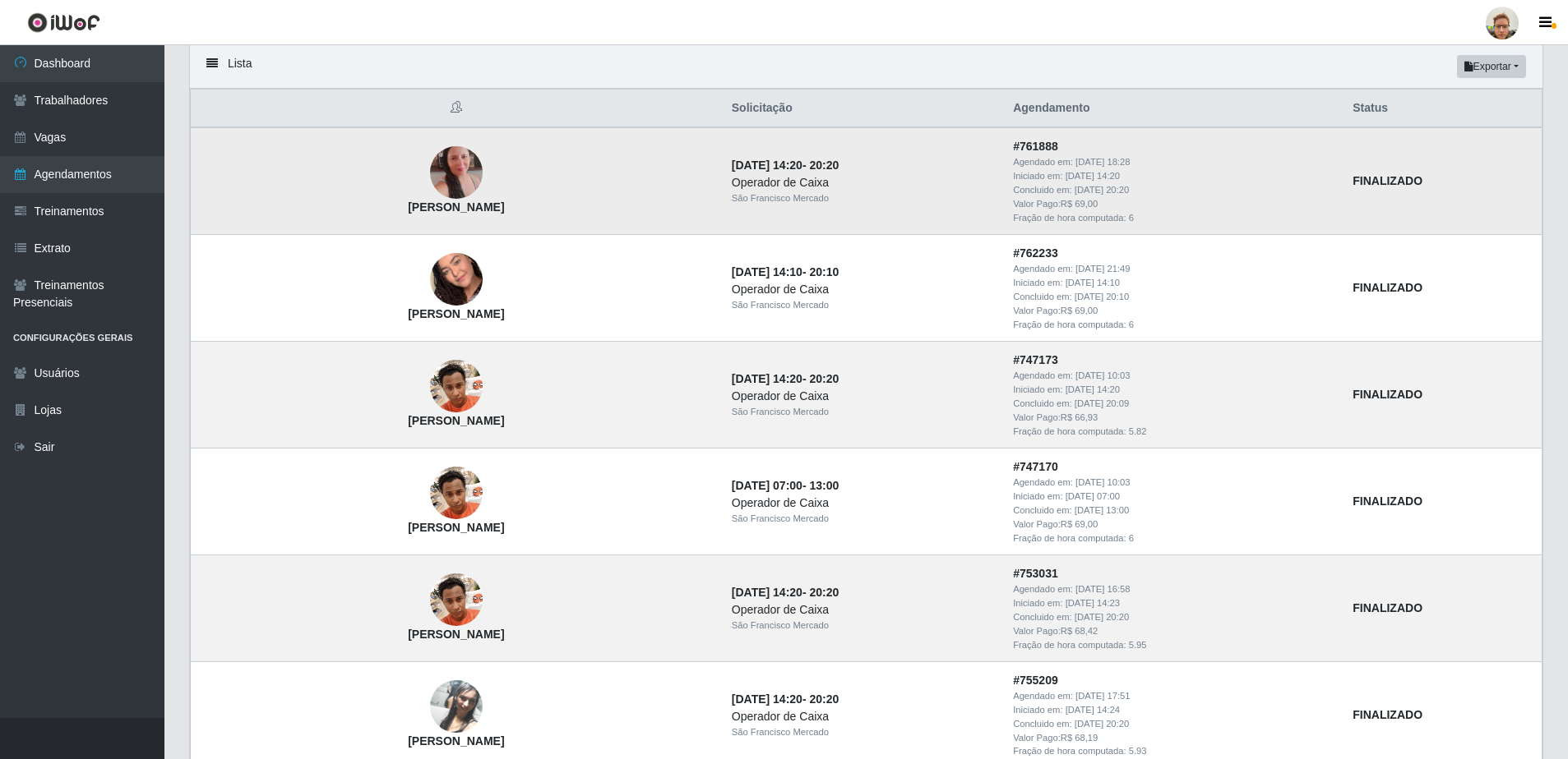
scroll to position [1415, 0]
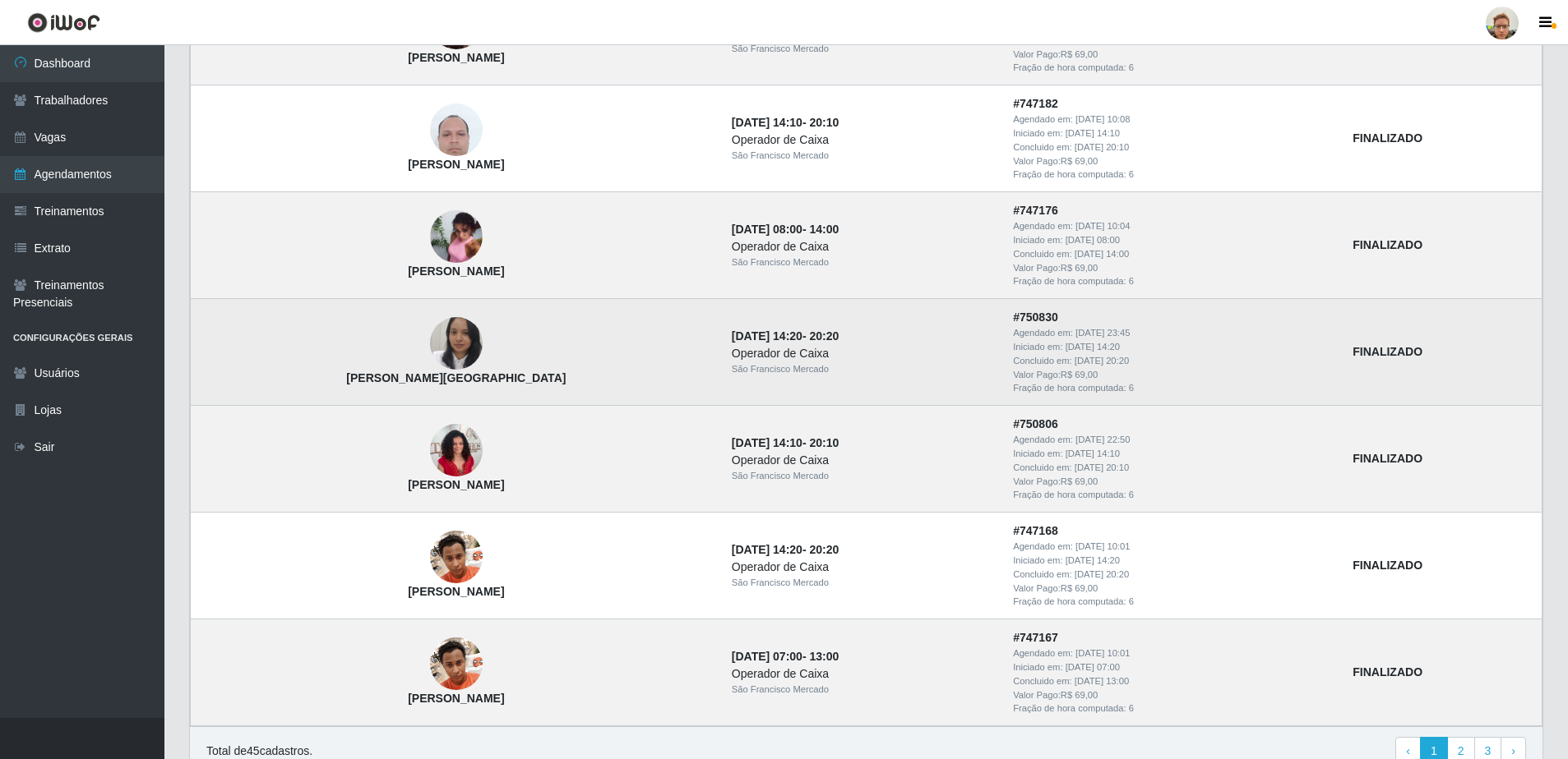
click at [732, 366] on div "São Francisco Mercado" at bounding box center [863, 369] width 261 height 14
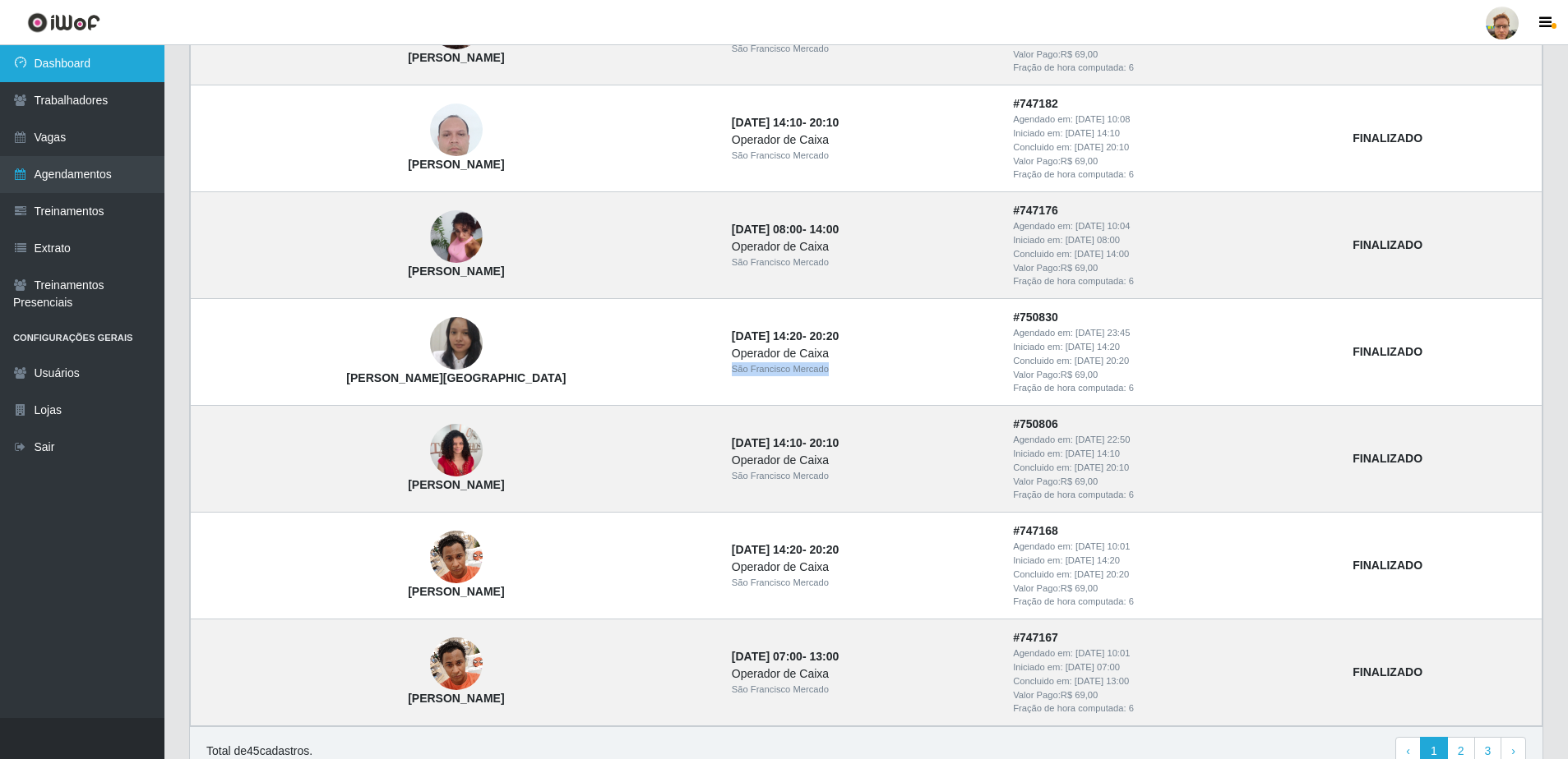
click at [97, 54] on link "Dashboard" at bounding box center [82, 63] width 165 height 37
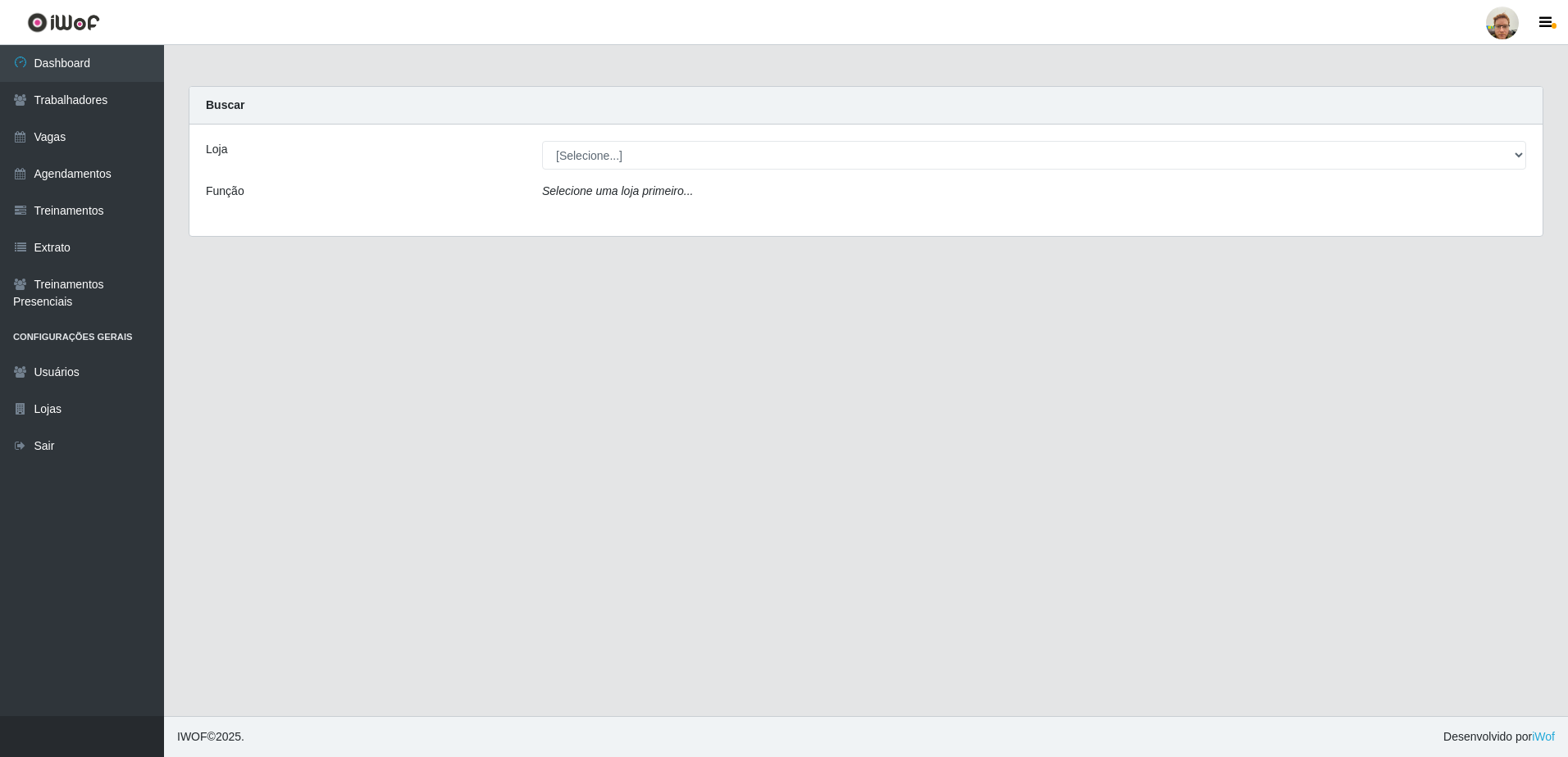
click at [674, 133] on div "Loja [Selecione...] São Francisco Mercado Função Selecione uma loja primeiro..." at bounding box center [865, 180] width 1353 height 111
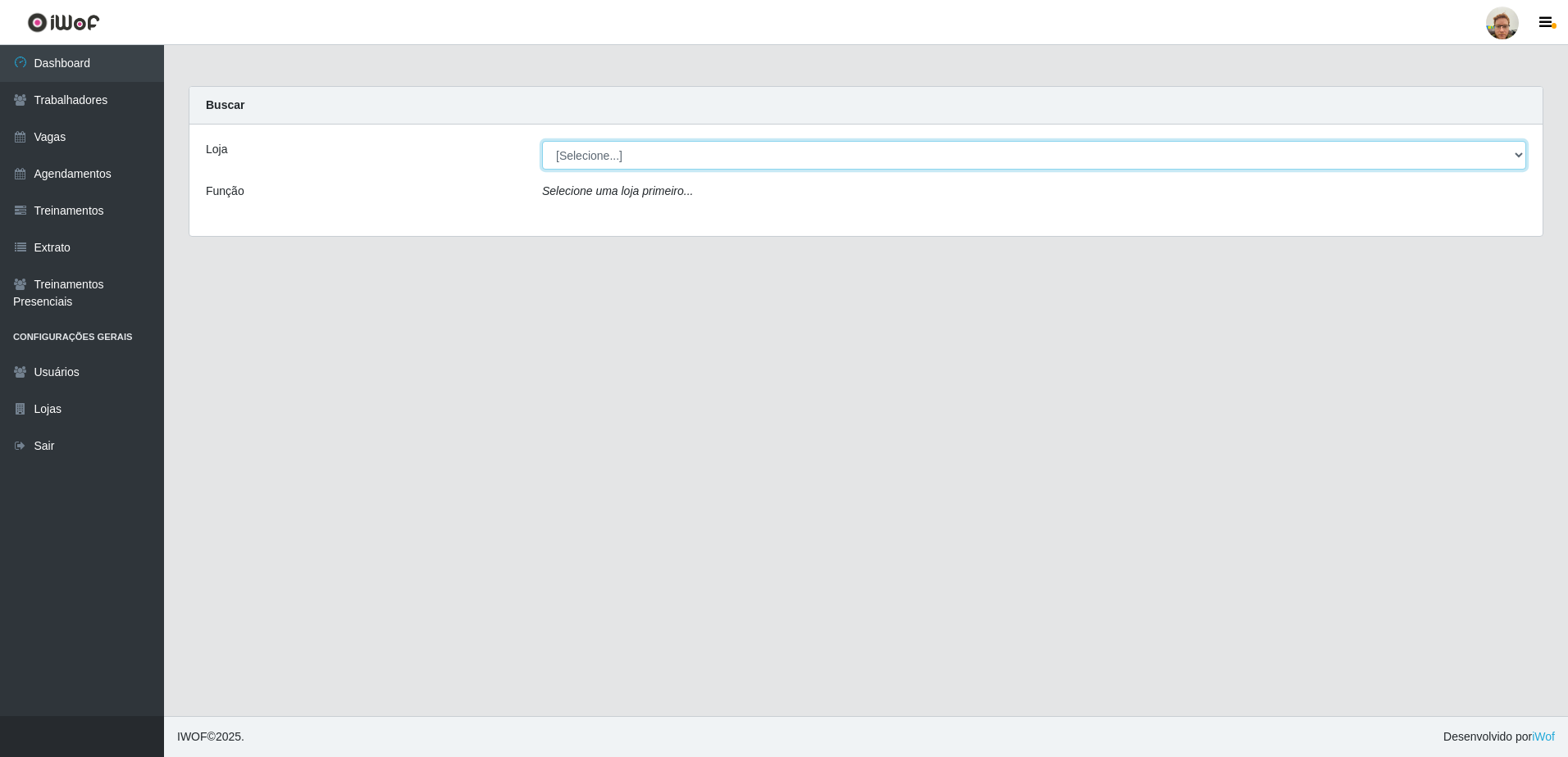
drag, startPoint x: 665, startPoint y: 150, endPoint x: 661, endPoint y: 160, distance: 10.8
click at [665, 150] on select "[Selecione...] [GEOGRAPHIC_DATA]" at bounding box center [1034, 155] width 984 height 29
select select "168"
click at [542, 141] on select "[Selecione...] [GEOGRAPHIC_DATA]" at bounding box center [1034, 155] width 984 height 29
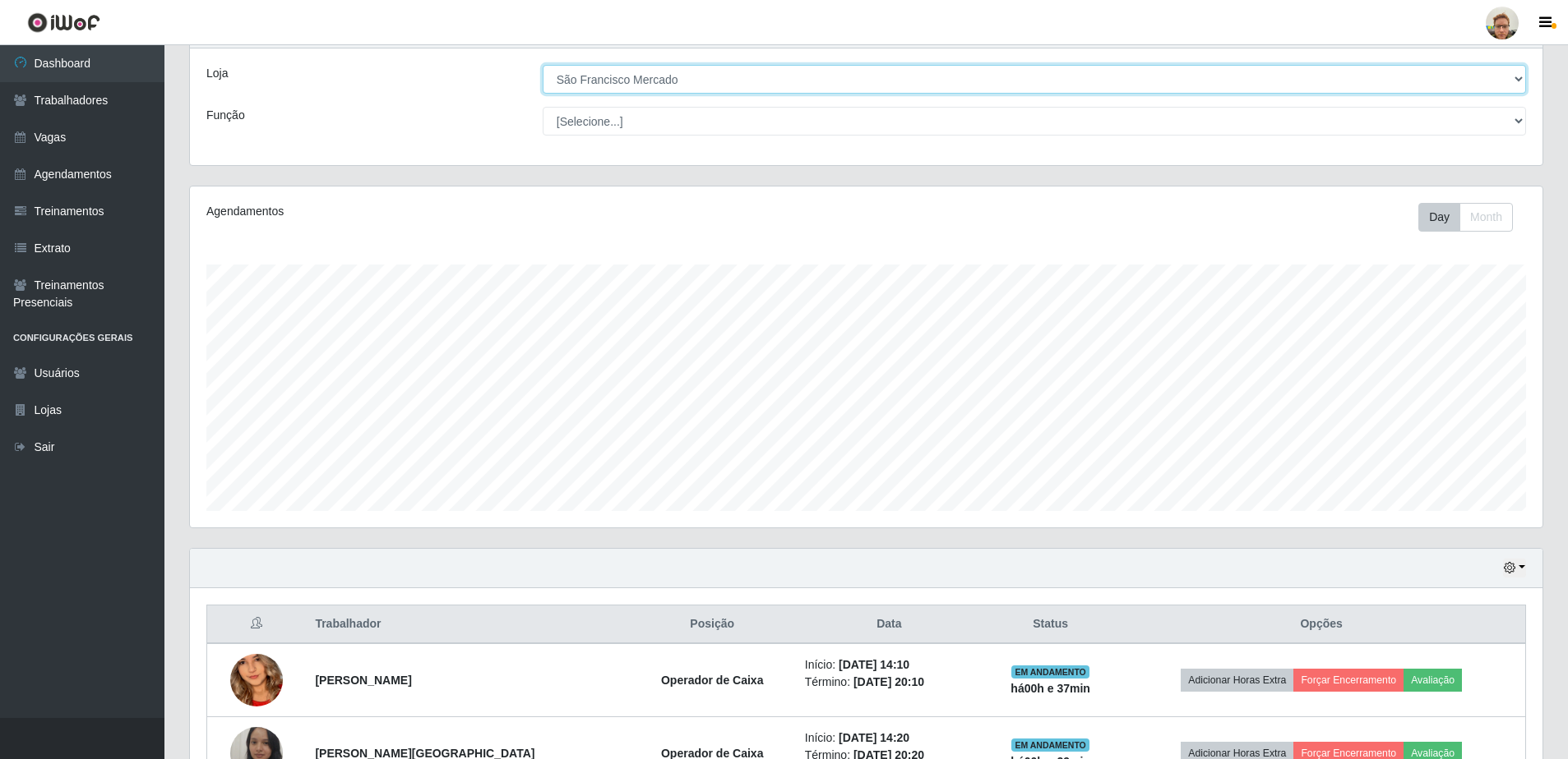
scroll to position [185, 0]
